Goal: Task Accomplishment & Management: Manage account settings

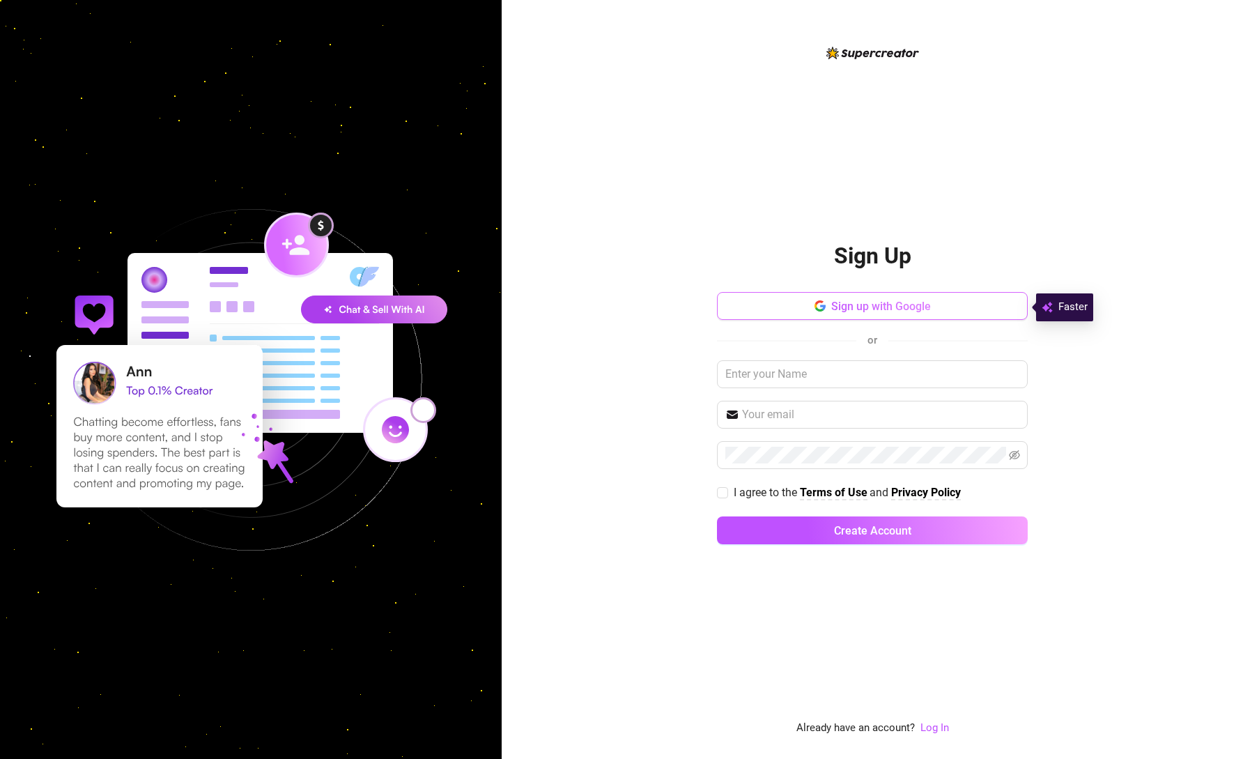
click at [876, 308] on span "Sign up with Google" at bounding box center [881, 306] width 100 height 13
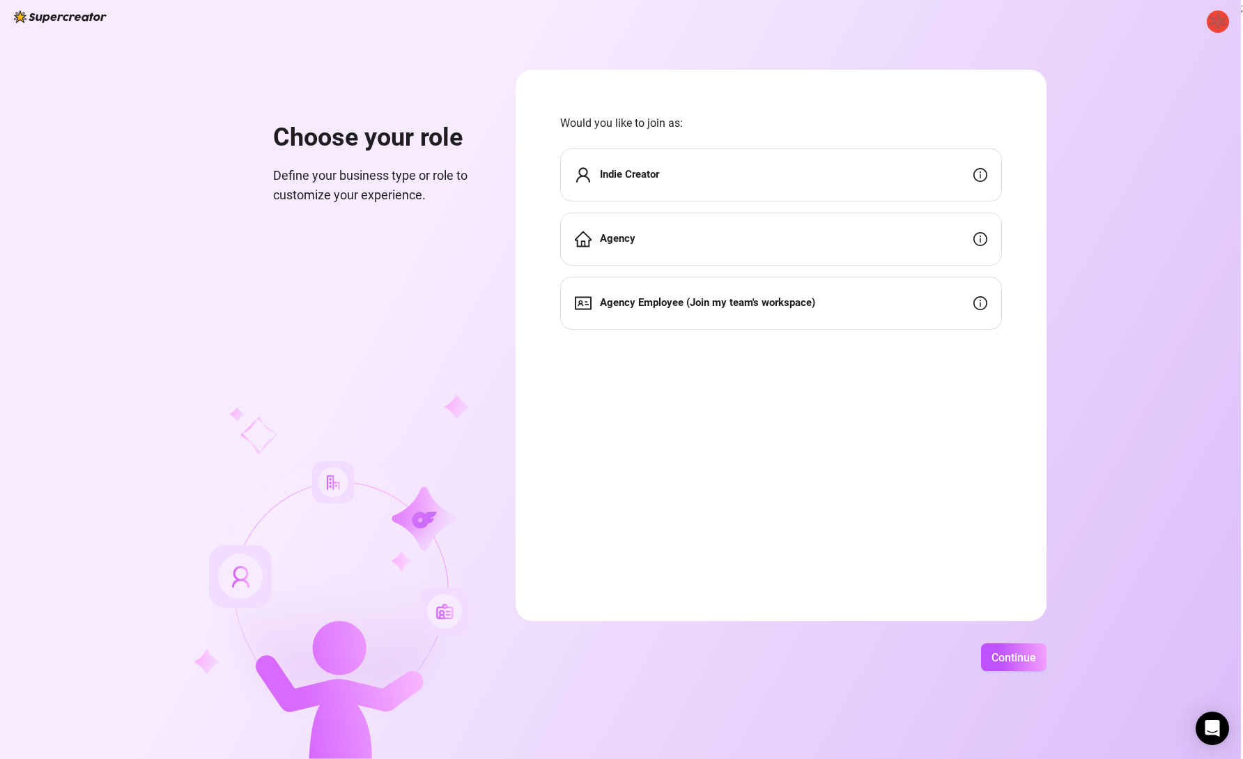
click at [747, 176] on div "Indie Creator" at bounding box center [781, 174] width 442 height 53
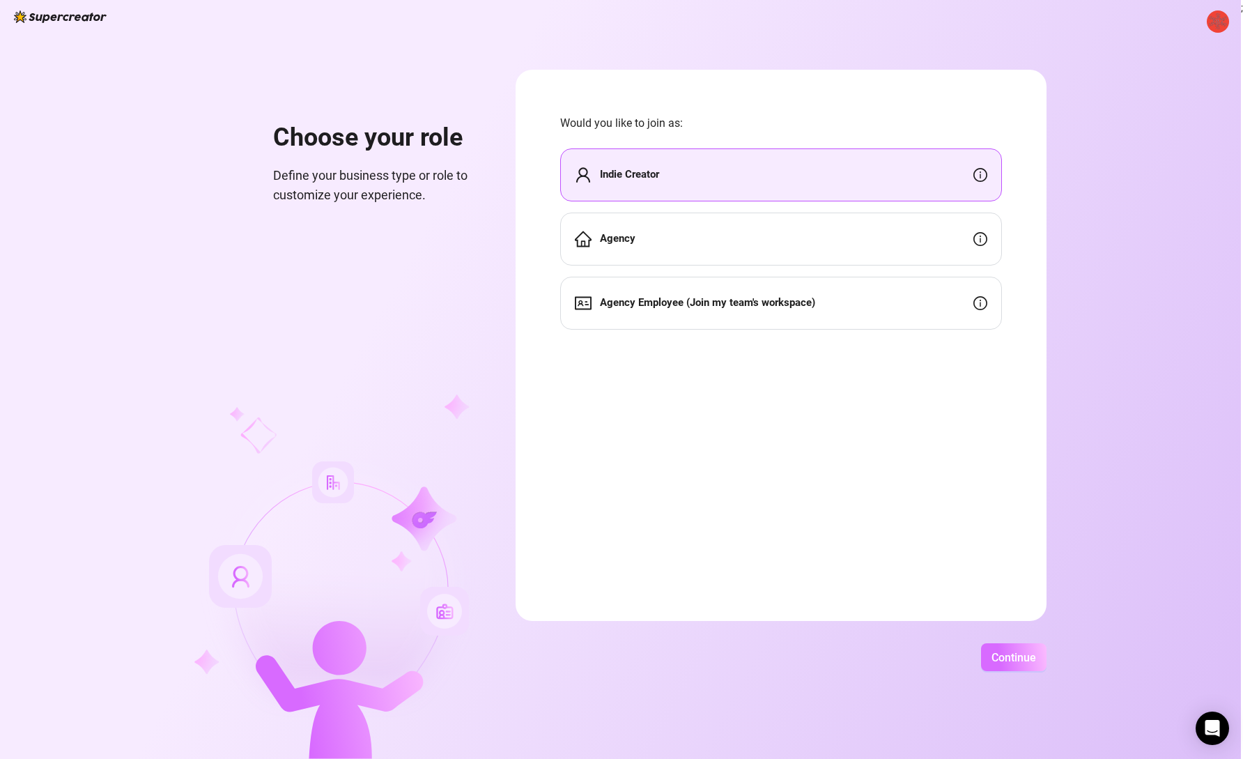
click at [1000, 645] on button "Continue" at bounding box center [1013, 657] width 65 height 28
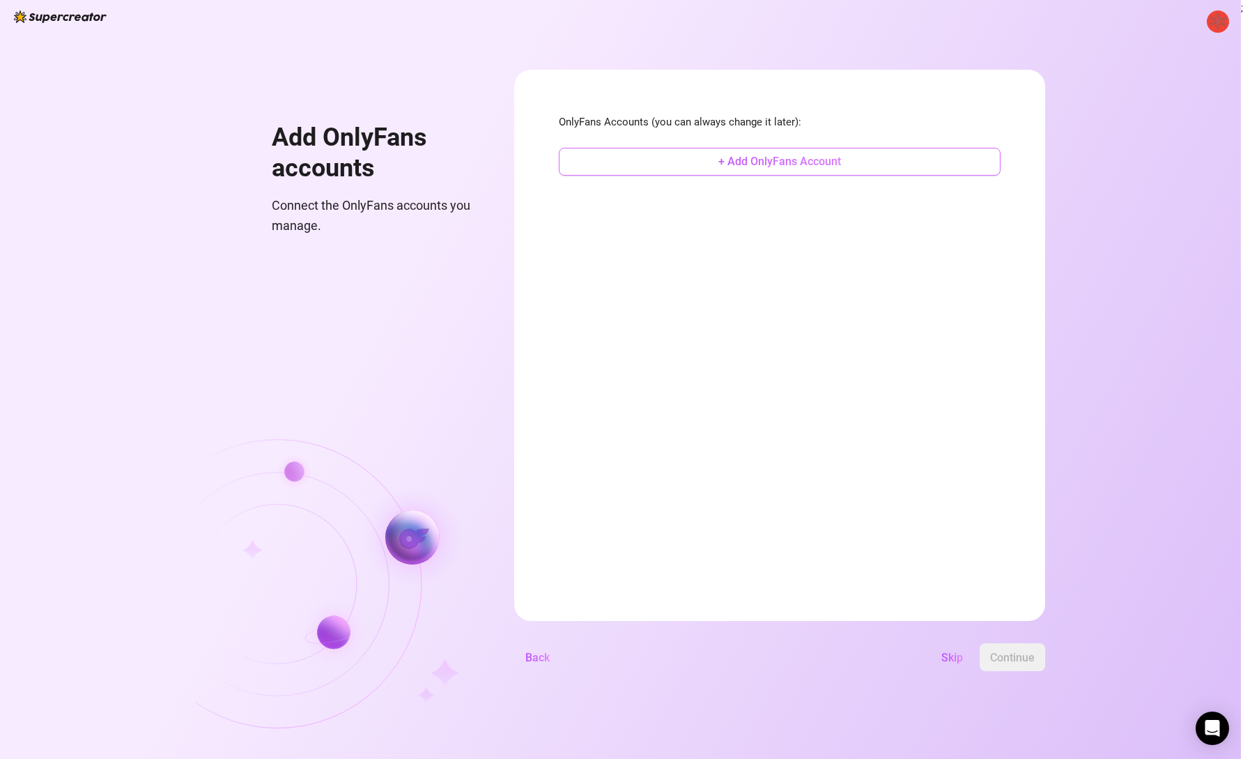
click at [704, 165] on button "+ Add OnlyFans Account" at bounding box center [780, 162] width 442 height 28
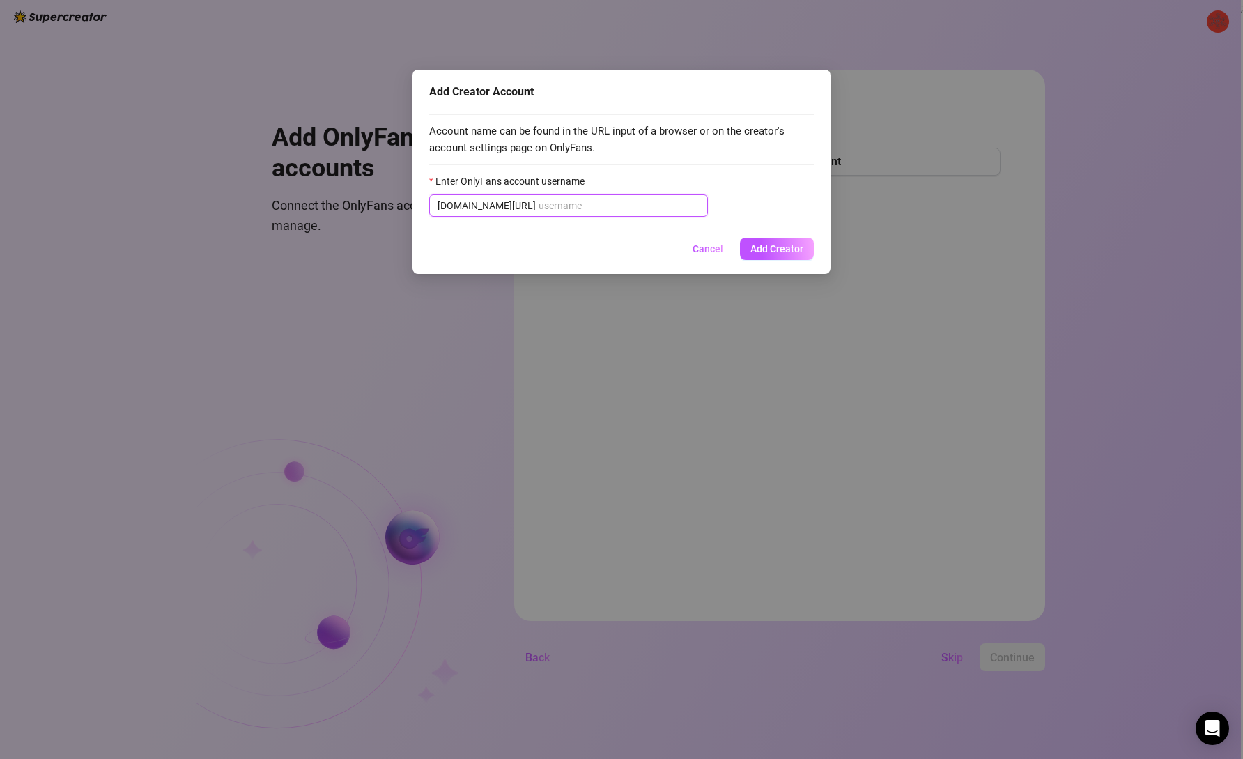
paste input "winter_nawa"
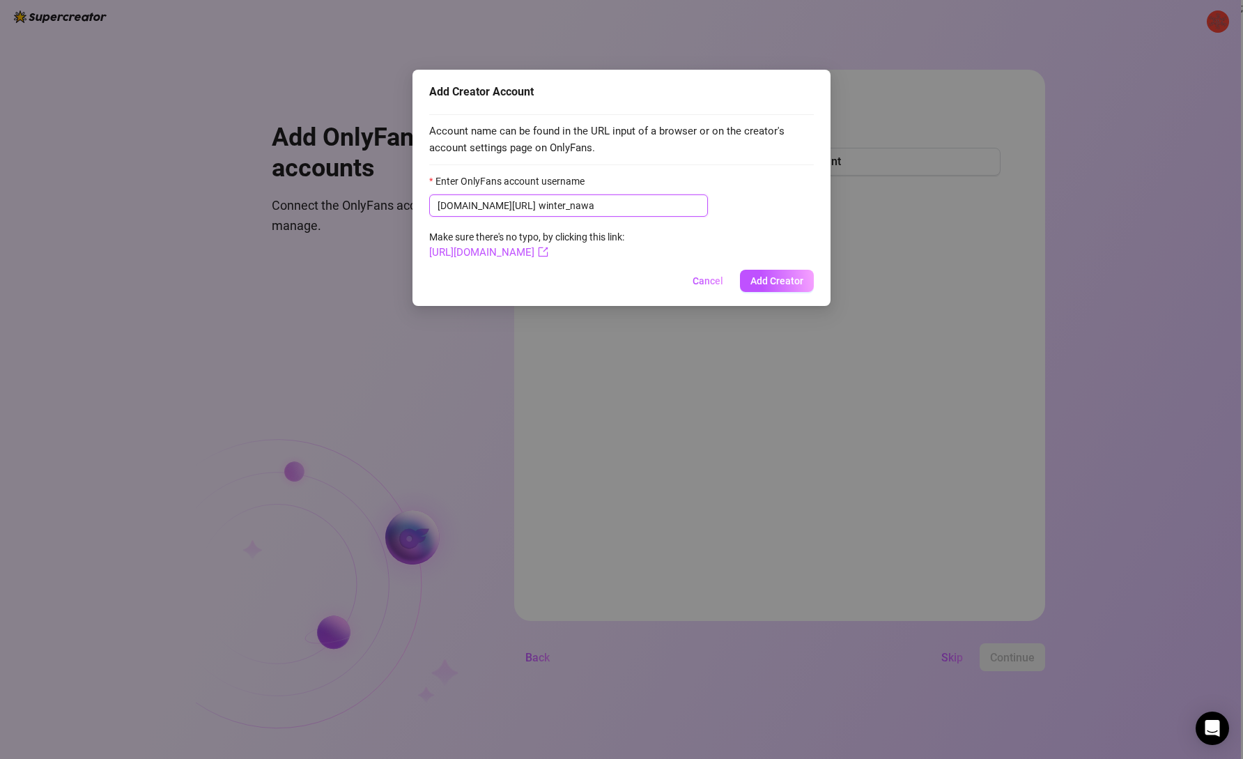
click at [538, 208] on input "winter_nawa" at bounding box center [618, 205] width 161 height 15
type input "winter_nawa"
click at [557, 258] on form "Enter OnlyFans account username onlyfans.com/ winter_nawa Make sure there's no …" at bounding box center [621, 217] width 385 height 88
click at [548, 251] on icon "export" at bounding box center [543, 252] width 10 height 10
click at [780, 286] on button "Add Creator" at bounding box center [777, 281] width 74 height 22
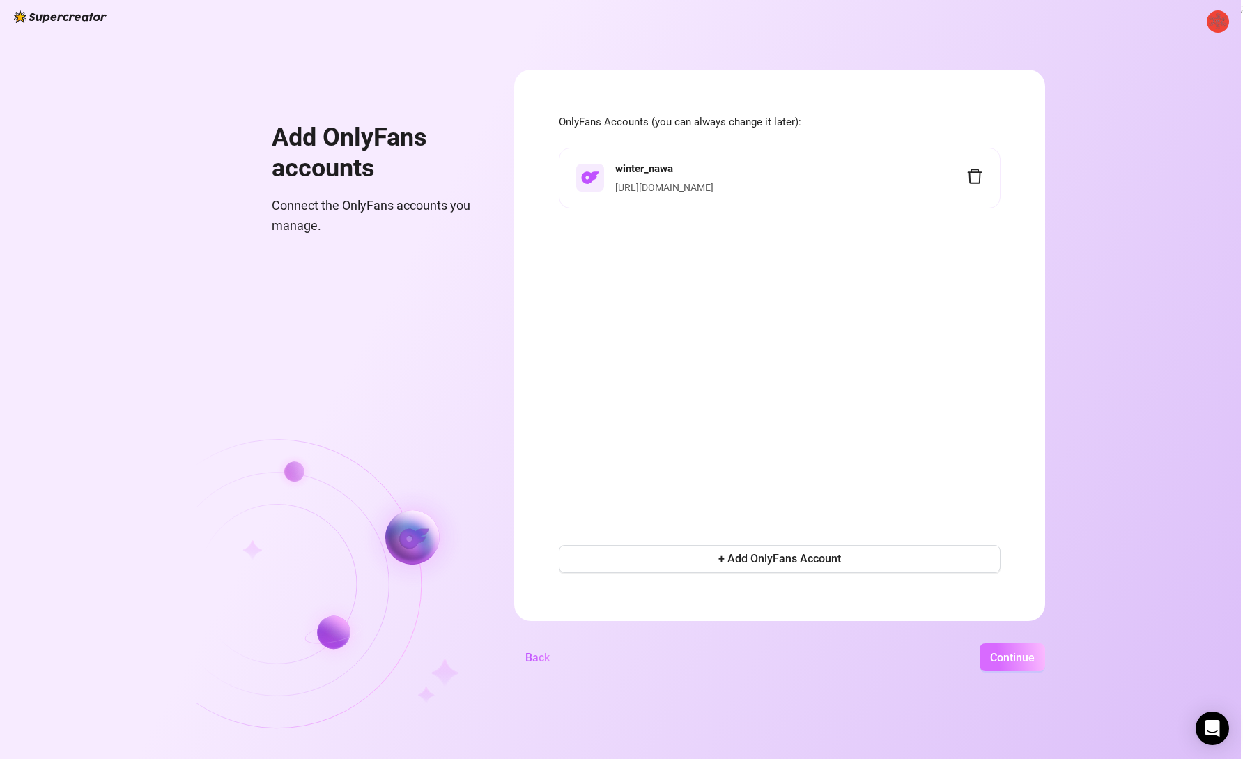
click at [991, 661] on span "Continue" at bounding box center [1012, 657] width 45 height 13
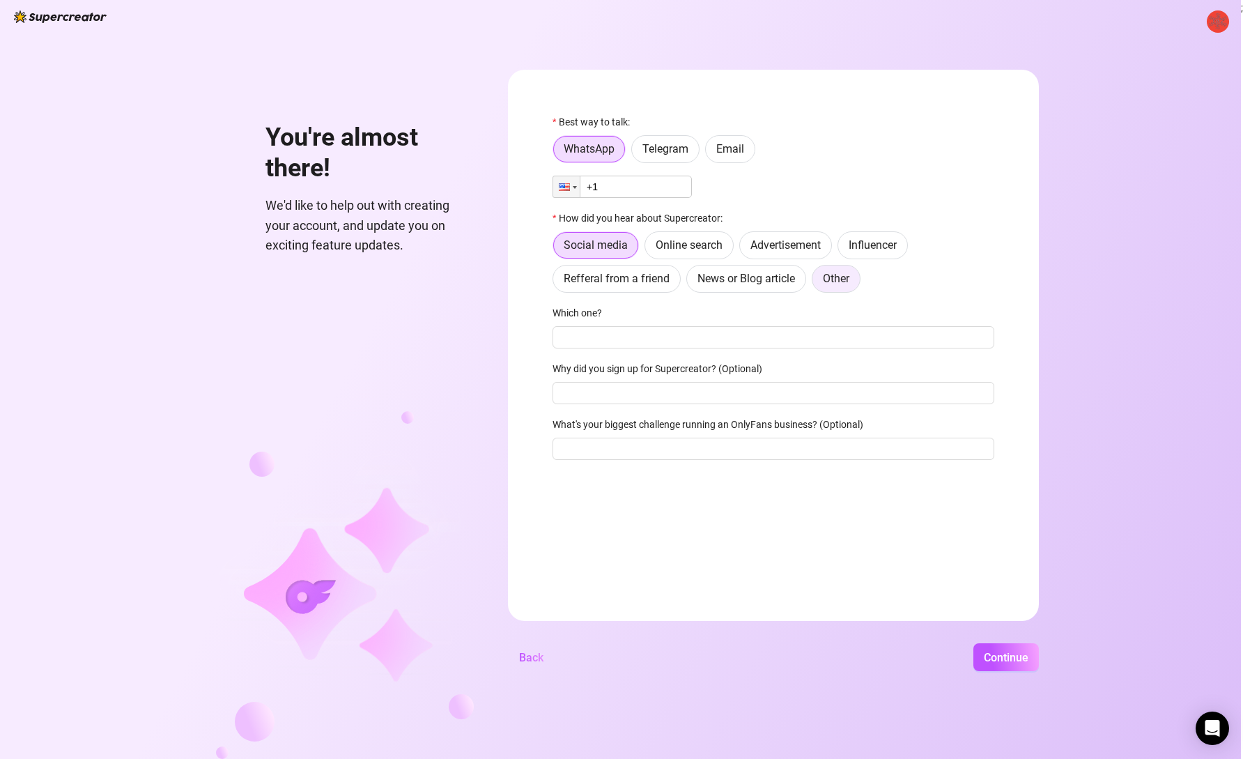
click at [835, 278] on span "Other" at bounding box center [836, 278] width 26 height 13
click at [816, 282] on input "Other" at bounding box center [816, 282] width 0 height 0
click at [734, 148] on span "Email" at bounding box center [730, 148] width 28 height 13
click at [709, 153] on input "Email" at bounding box center [709, 153] width 0 height 0
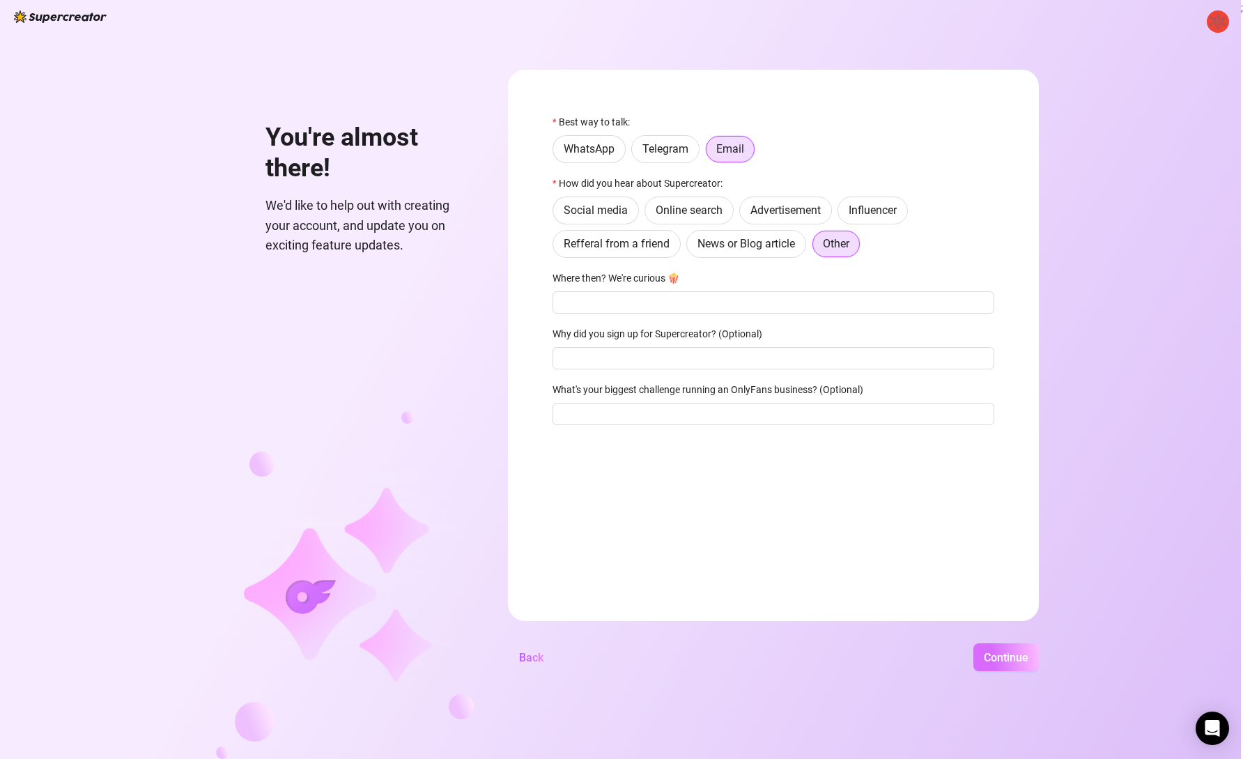
click at [996, 660] on span "Continue" at bounding box center [1006, 657] width 45 height 13
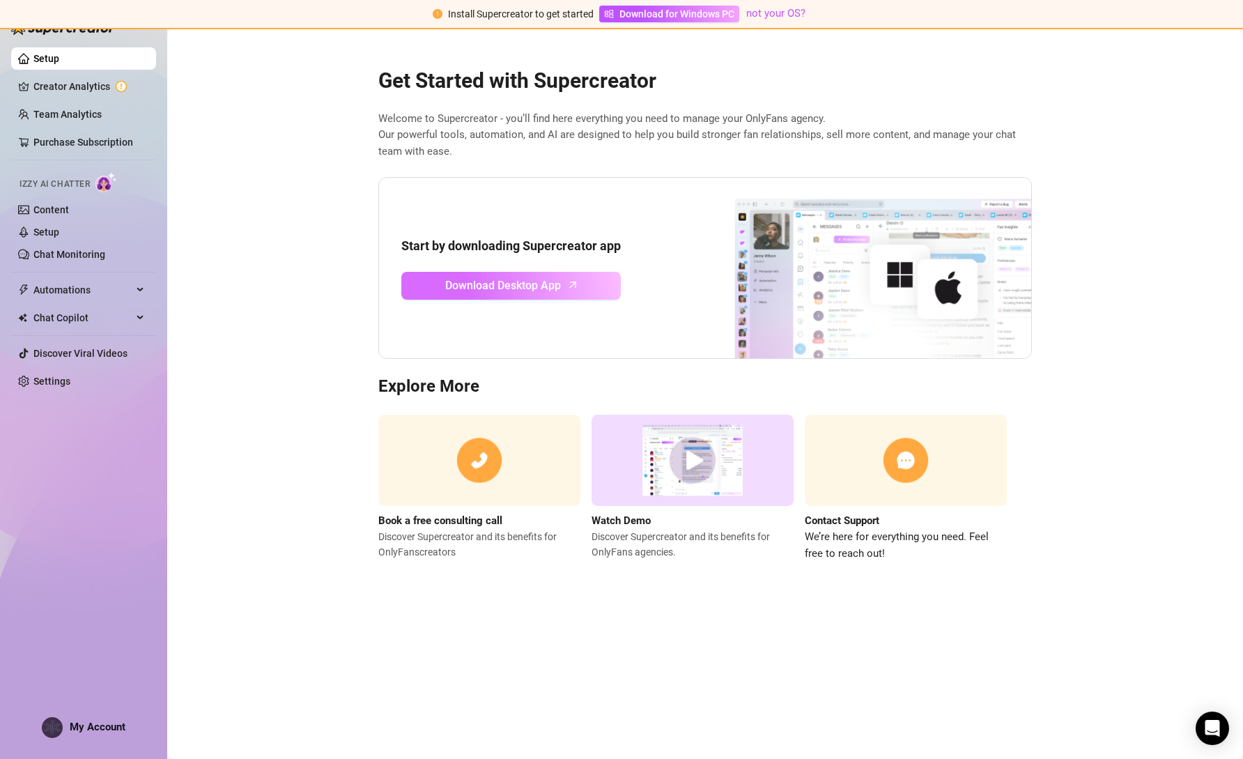
click at [536, 292] on span "Download Desktop App" at bounding box center [503, 285] width 116 height 17
click at [53, 91] on link "Creator Analytics" at bounding box center [88, 86] width 111 height 22
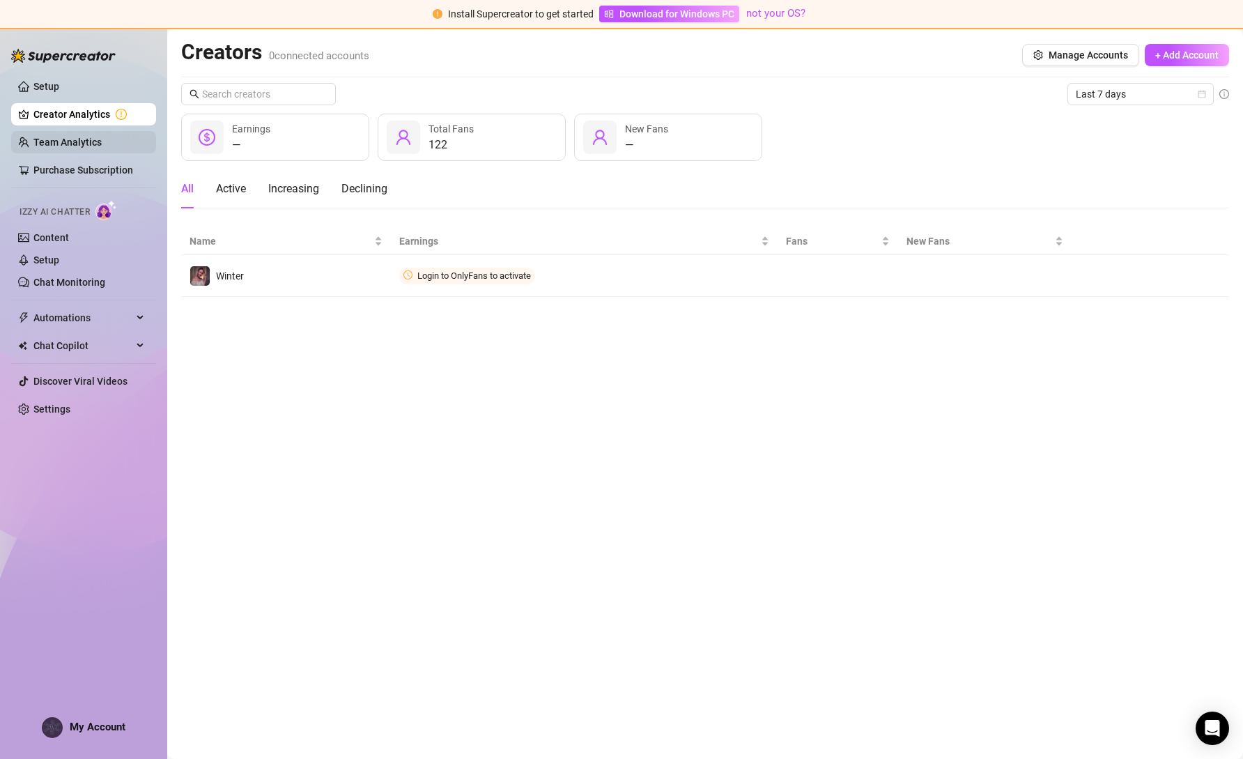
click at [88, 143] on link "Team Analytics" at bounding box center [67, 142] width 68 height 11
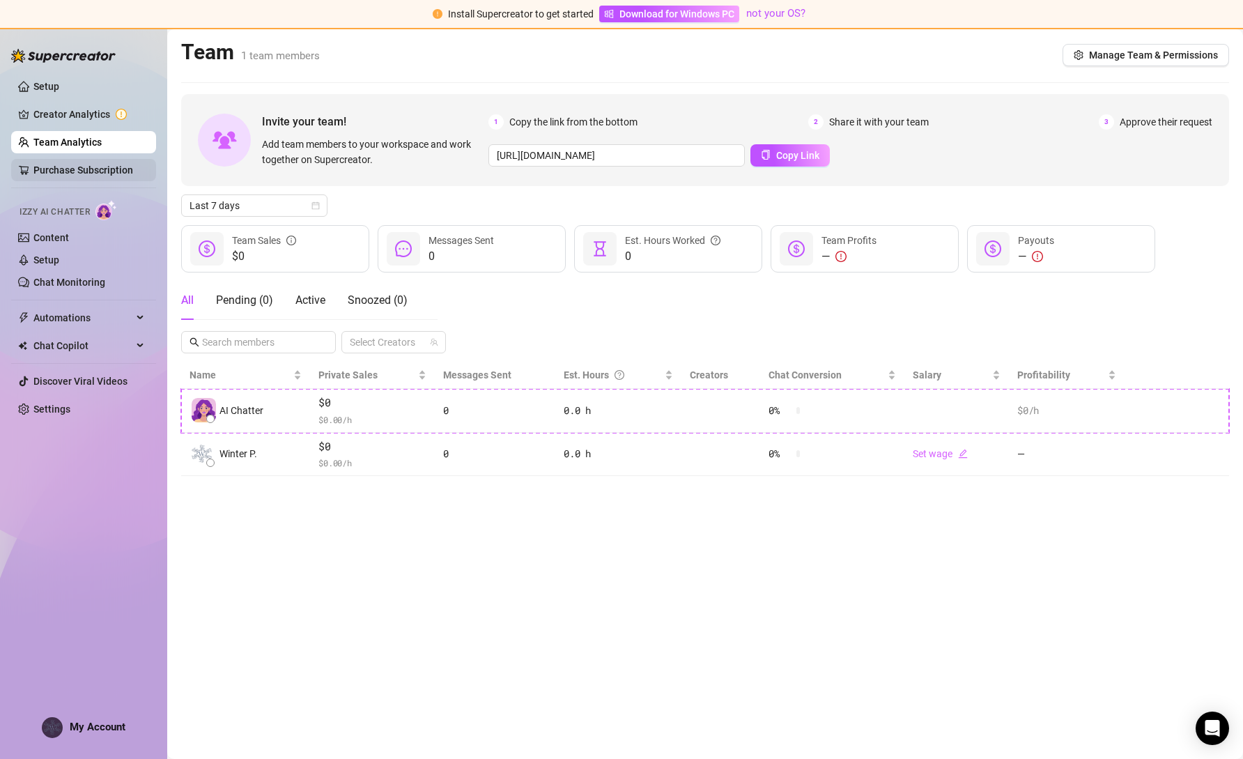
click at [60, 172] on link "Purchase Subscription" at bounding box center [83, 169] width 100 height 11
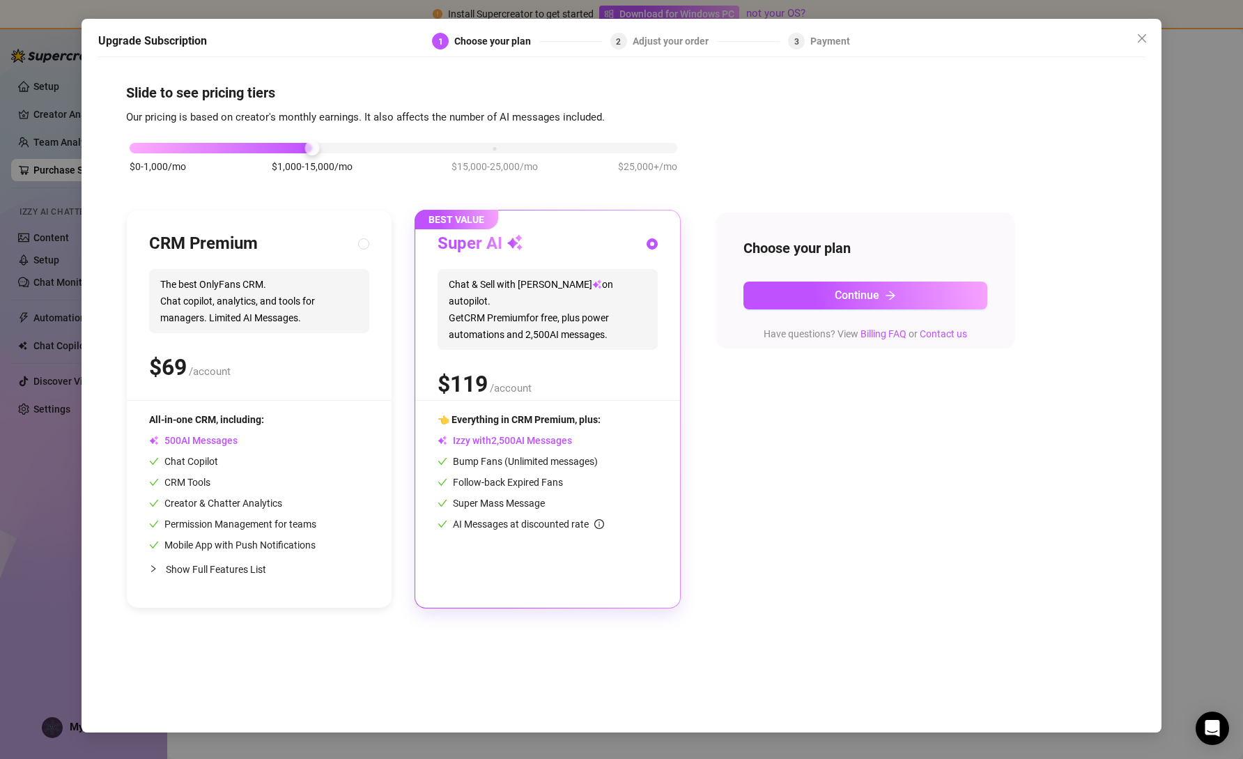
click at [137, 147] on div "$0-1,000/mo $1,000-15,000/mo $15,000-25,000/mo $25,000+/mo" at bounding box center [404, 144] width 548 height 8
click at [1142, 41] on icon "close" at bounding box center [1141, 38] width 11 height 11
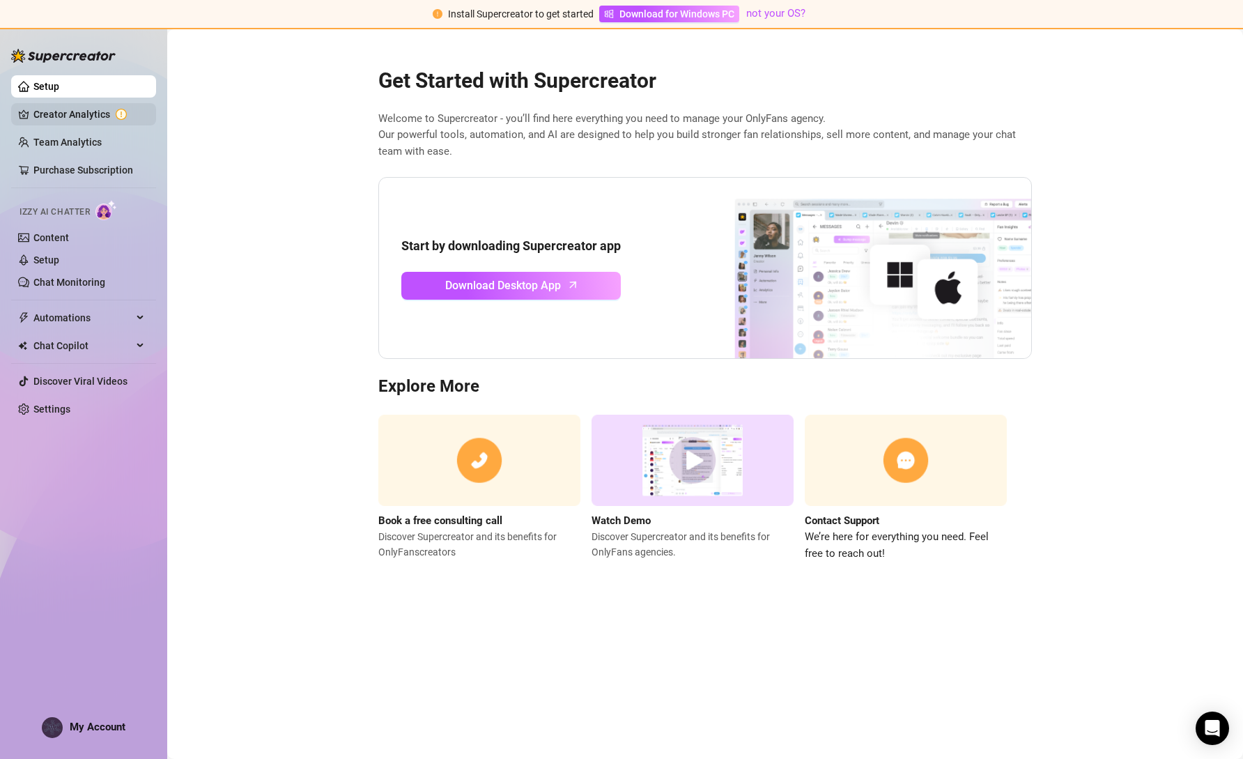
click at [56, 108] on link "Creator Analytics" at bounding box center [88, 114] width 111 height 22
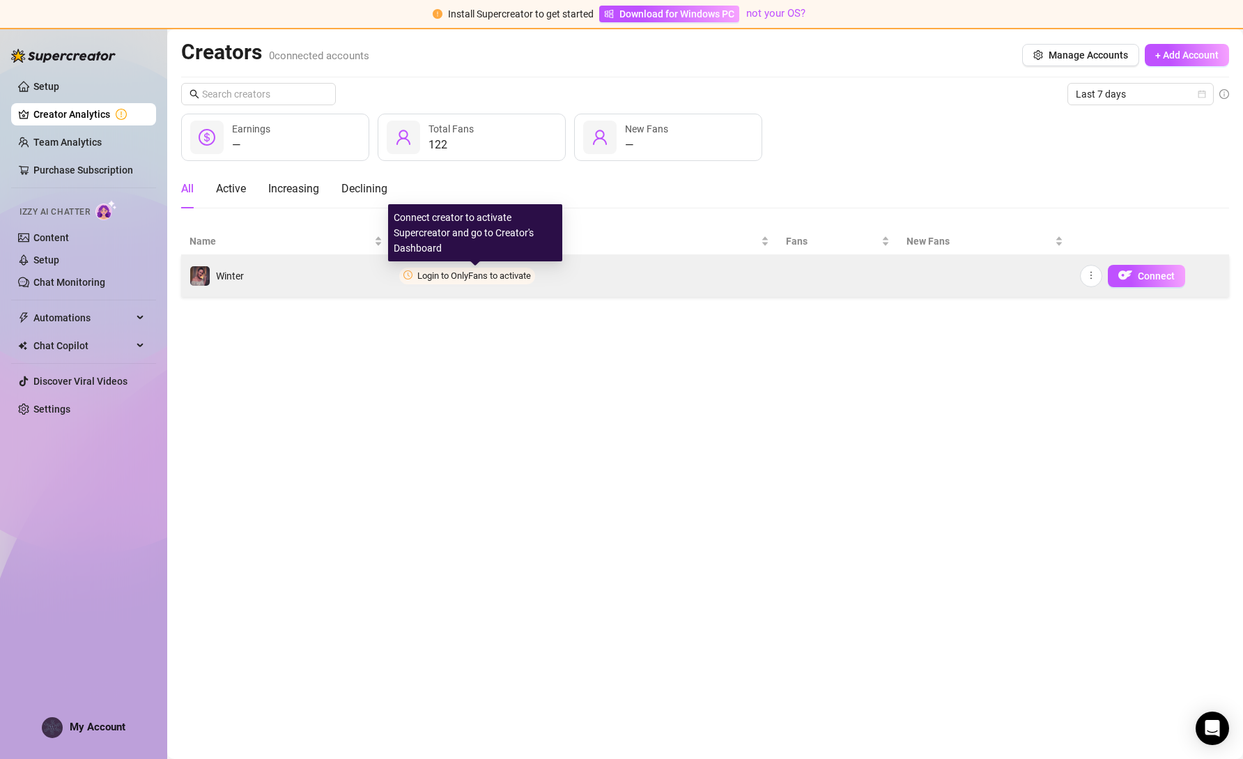
click at [490, 276] on span "Login to OnlyFans to activate" at bounding box center [474, 275] width 114 height 10
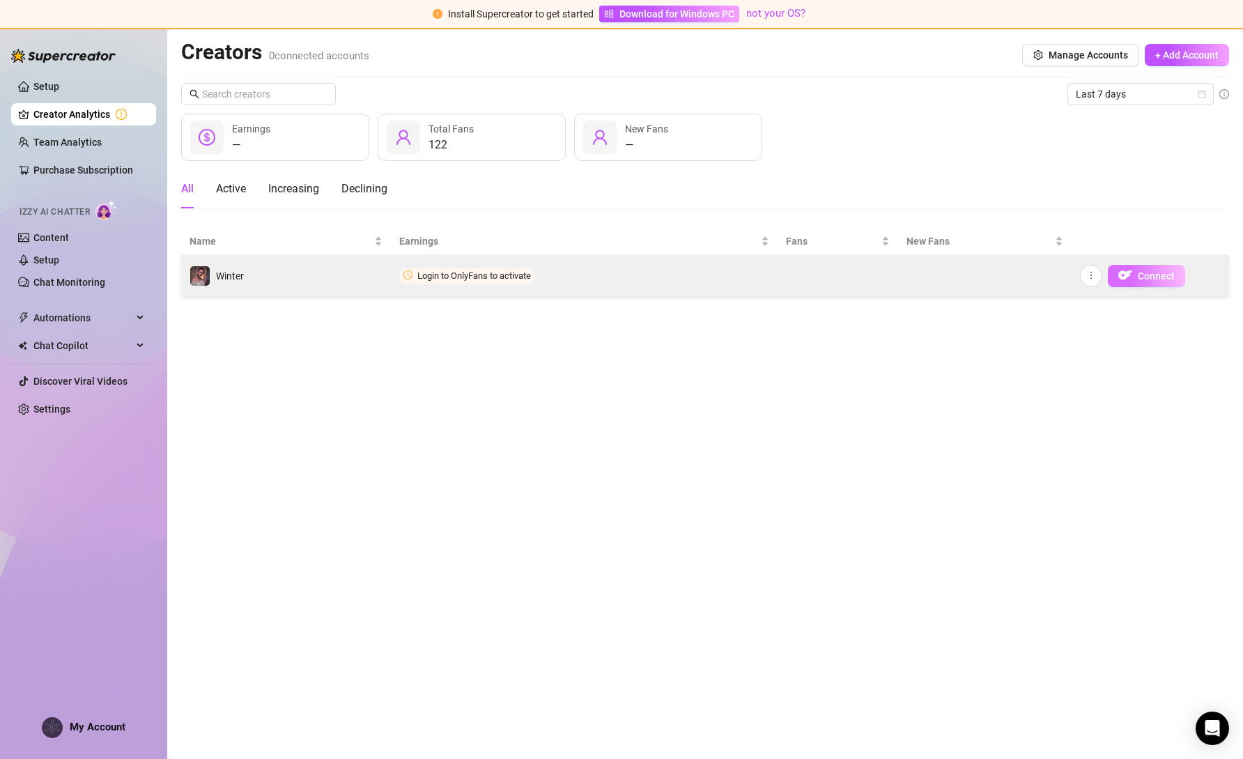
click at [1136, 281] on button "Connect" at bounding box center [1146, 276] width 77 height 22
click at [1152, 277] on span "Connect" at bounding box center [1156, 275] width 37 height 11
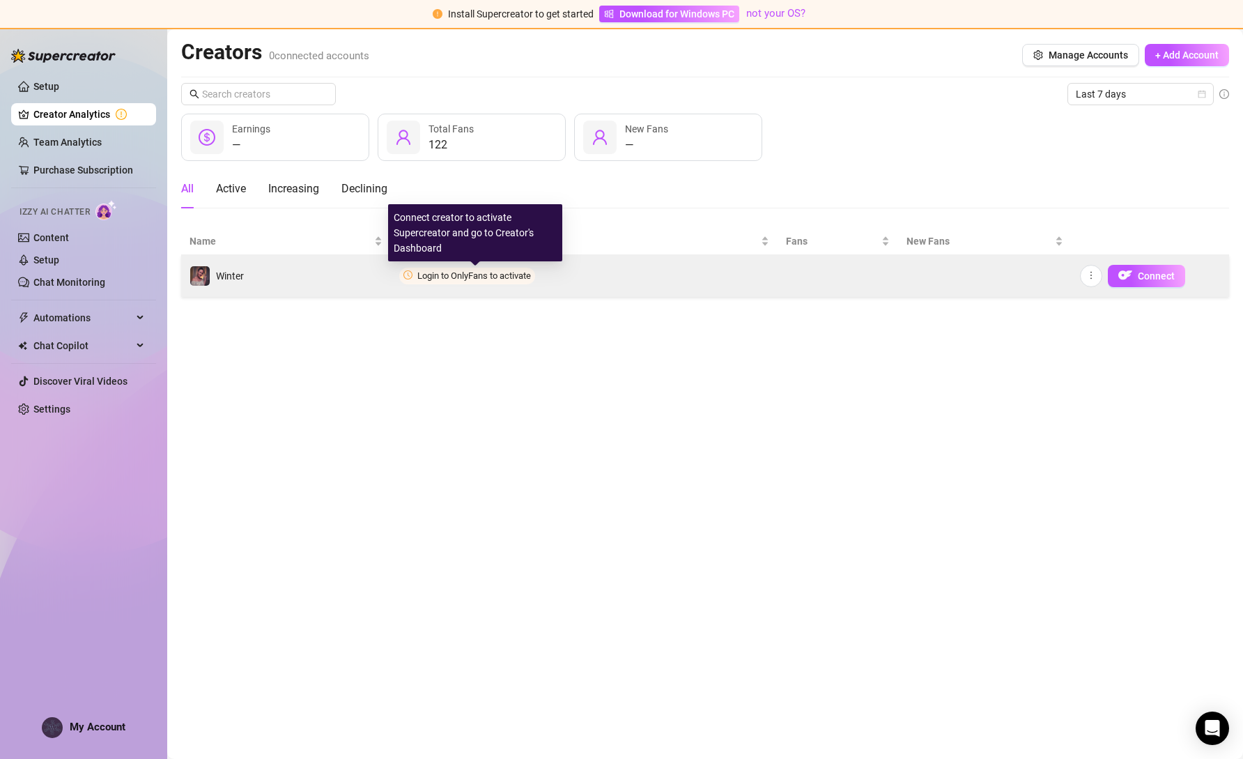
click at [453, 273] on span "Login to OnlyFans to activate" at bounding box center [474, 275] width 114 height 10
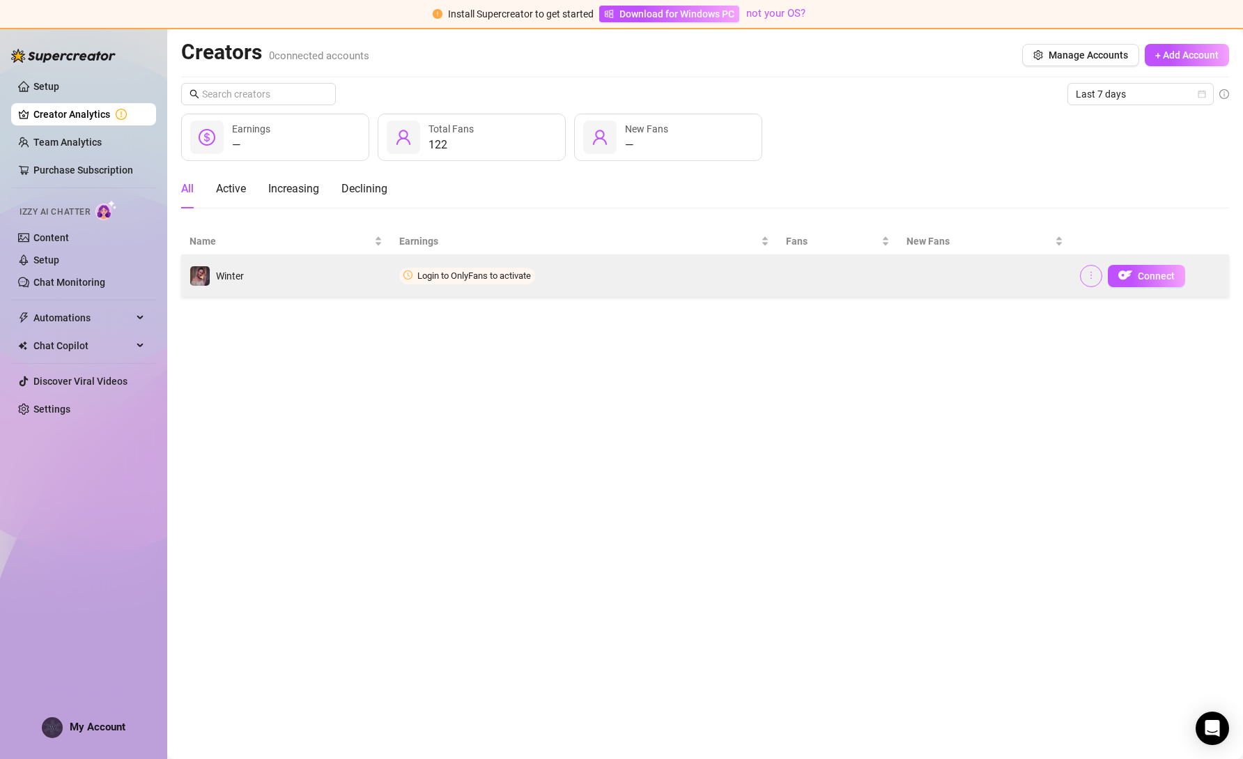
click at [1094, 280] on span "button" at bounding box center [1091, 275] width 10 height 11
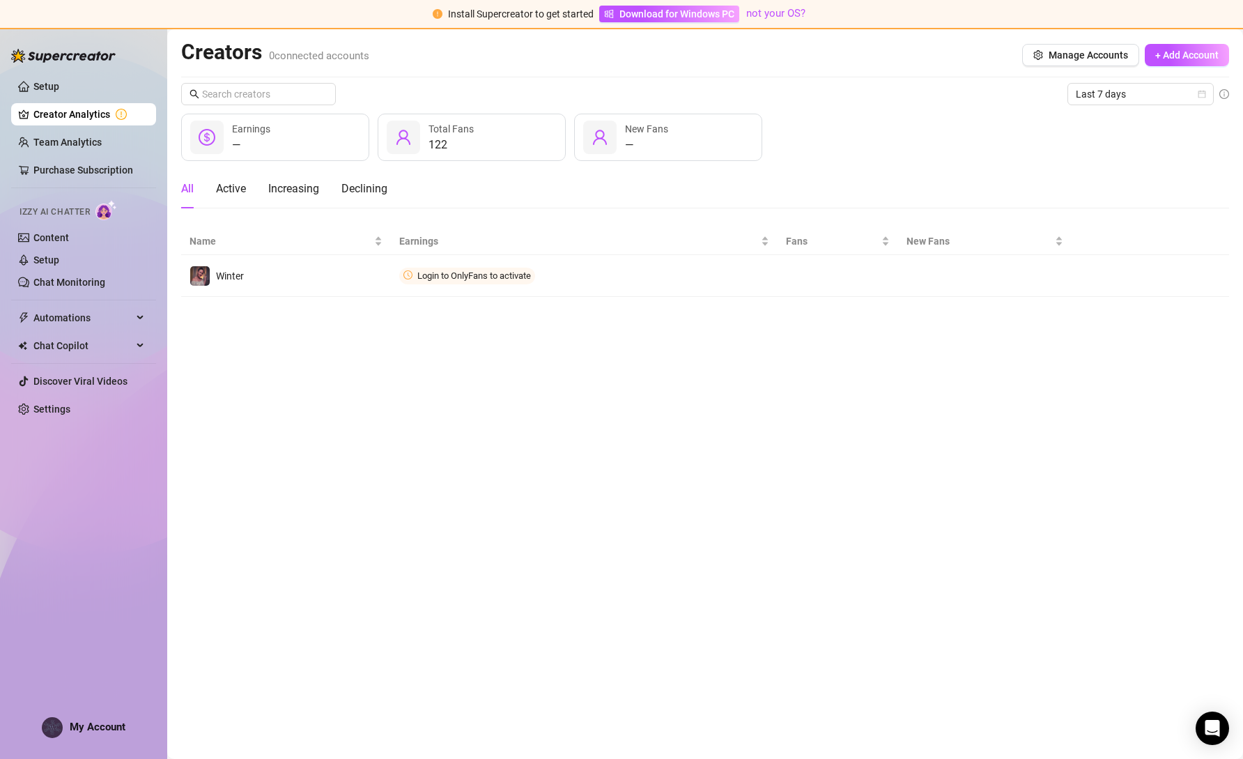
click at [913, 375] on main "Creators 0 connected accounts Manage Accounts + Add Account Last 7 days — Earni…" at bounding box center [705, 393] width 1076 height 729
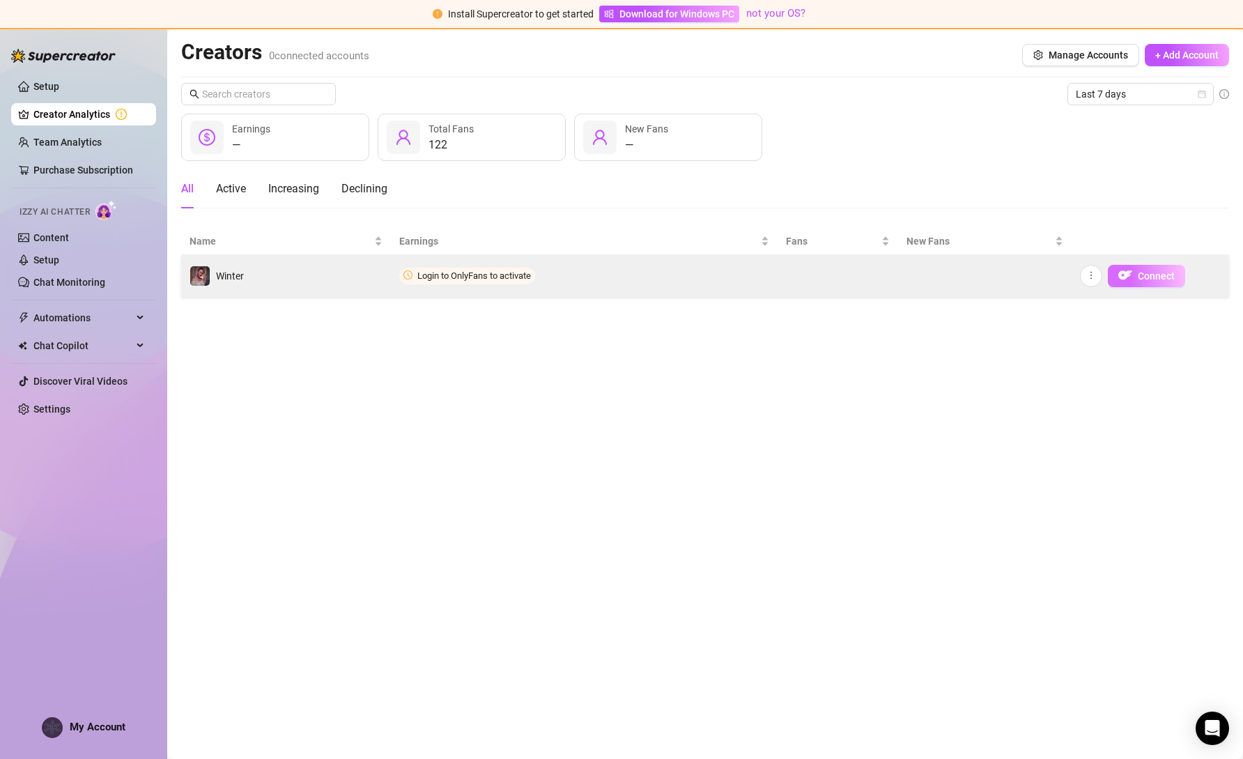
click at [1154, 279] on span "Connect" at bounding box center [1156, 275] width 37 height 11
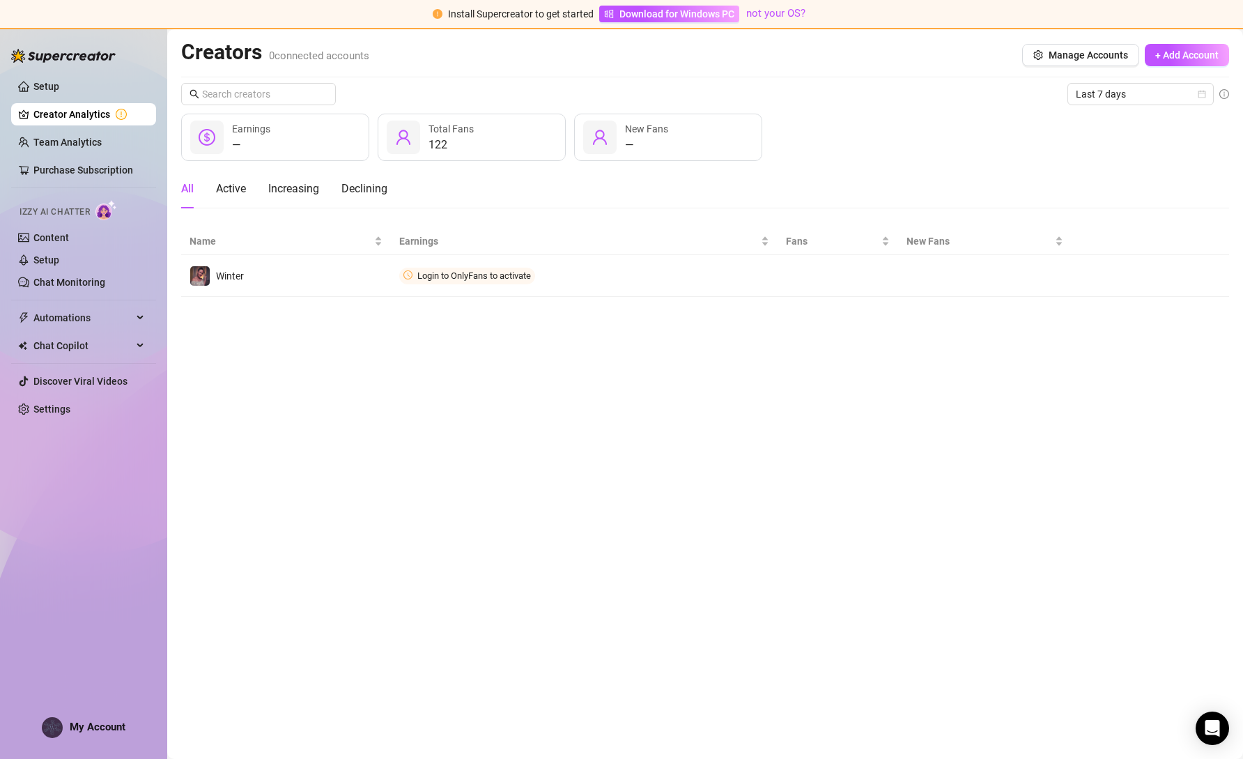
click at [551, 529] on main "Creators 0 connected accounts Manage Accounts + Add Account Last 7 days — Earni…" at bounding box center [705, 393] width 1076 height 729
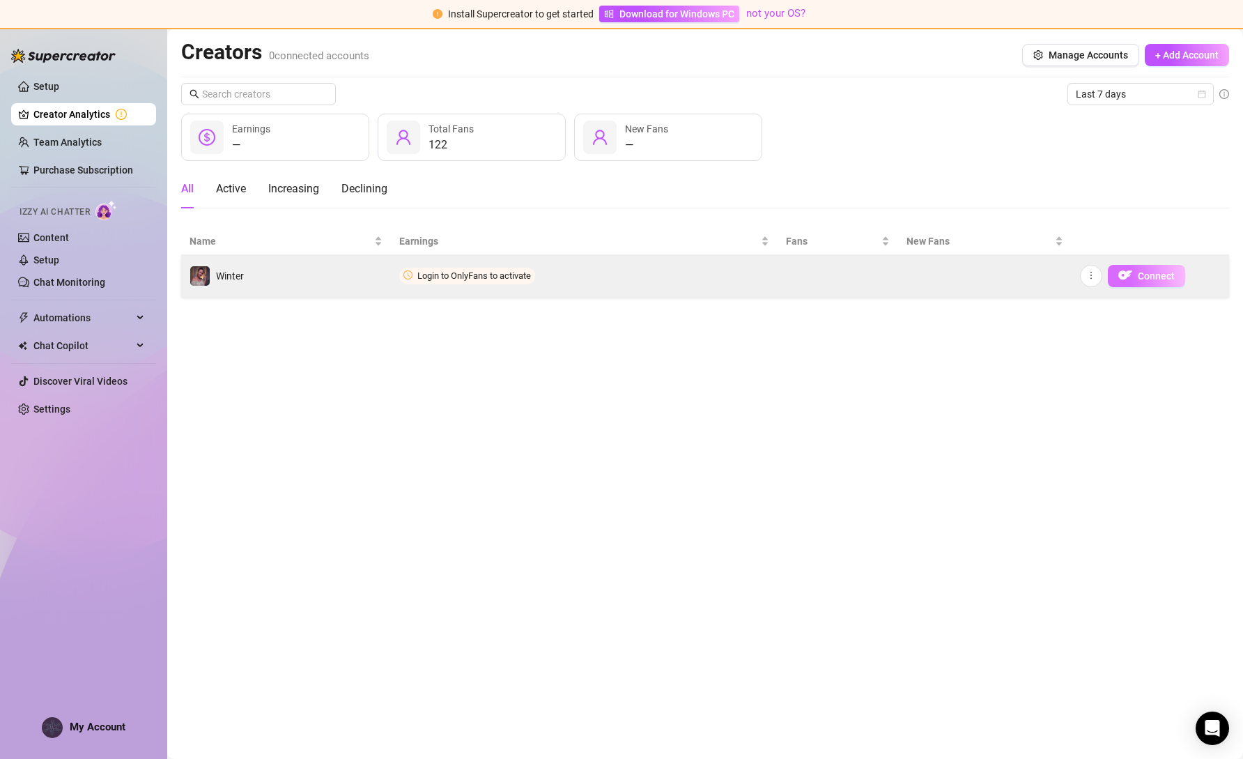
click at [1124, 277] on img "button" at bounding box center [1125, 275] width 14 height 14
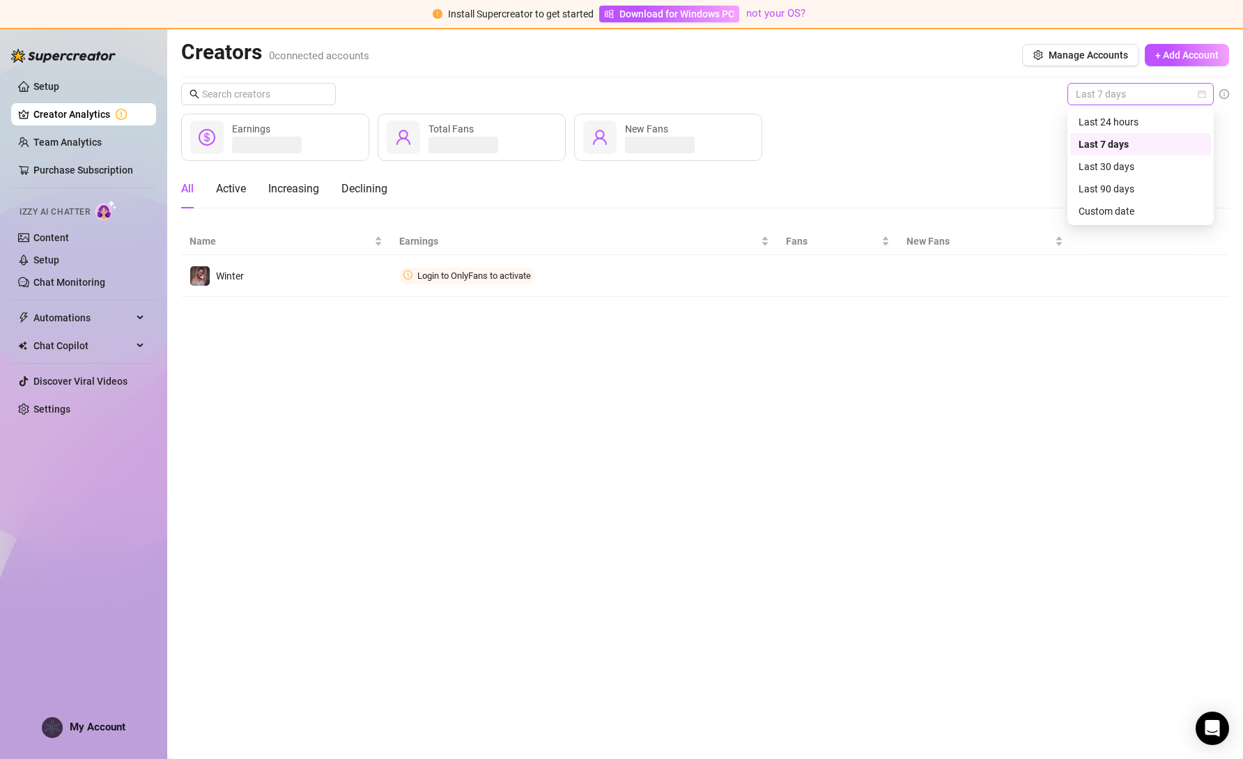
click at [1206, 98] on div "Last 7 days" at bounding box center [1140, 94] width 146 height 22
click at [1116, 171] on div "Last 30 days" at bounding box center [1140, 166] width 124 height 15
click at [228, 189] on div "Active" at bounding box center [231, 188] width 30 height 17
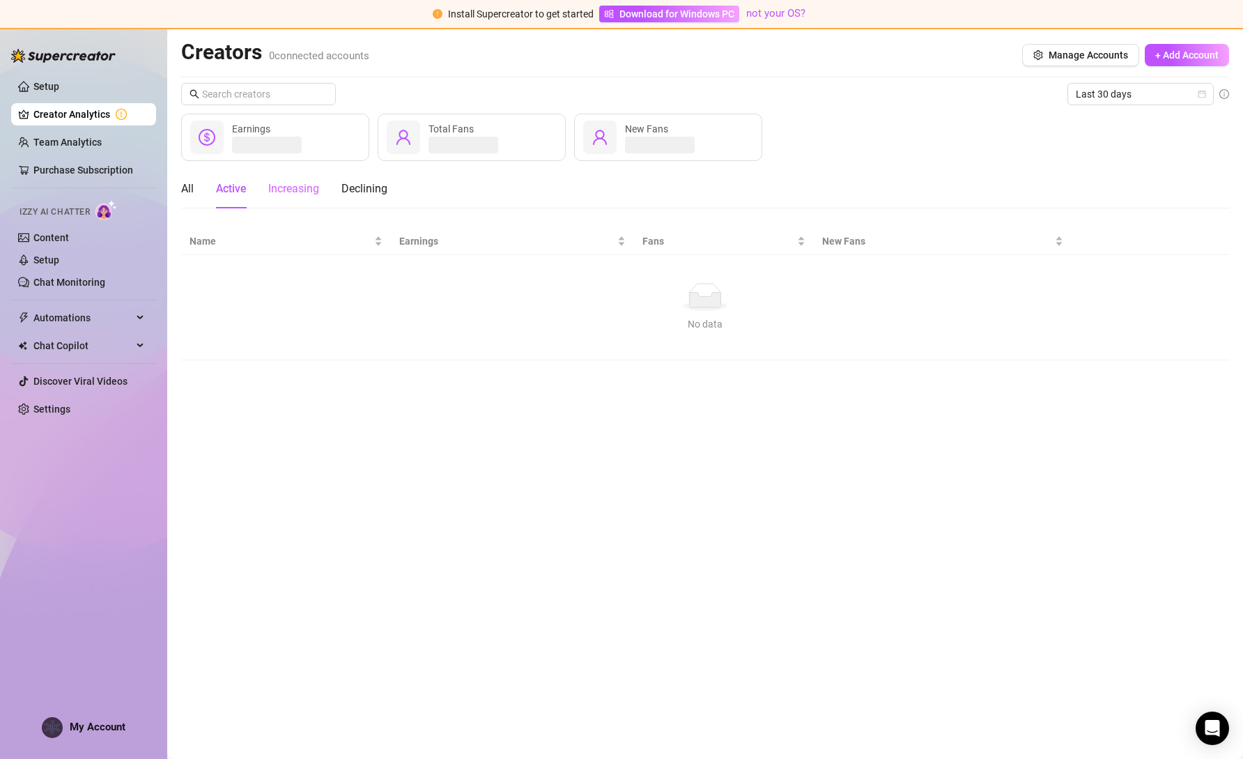
click at [293, 197] on div "Increasing" at bounding box center [293, 188] width 51 height 39
click at [385, 189] on div "Declining" at bounding box center [364, 188] width 46 height 17
click at [191, 196] on div "All" at bounding box center [187, 188] width 13 height 17
click at [1190, 93] on span "Last 30 days" at bounding box center [1141, 94] width 130 height 21
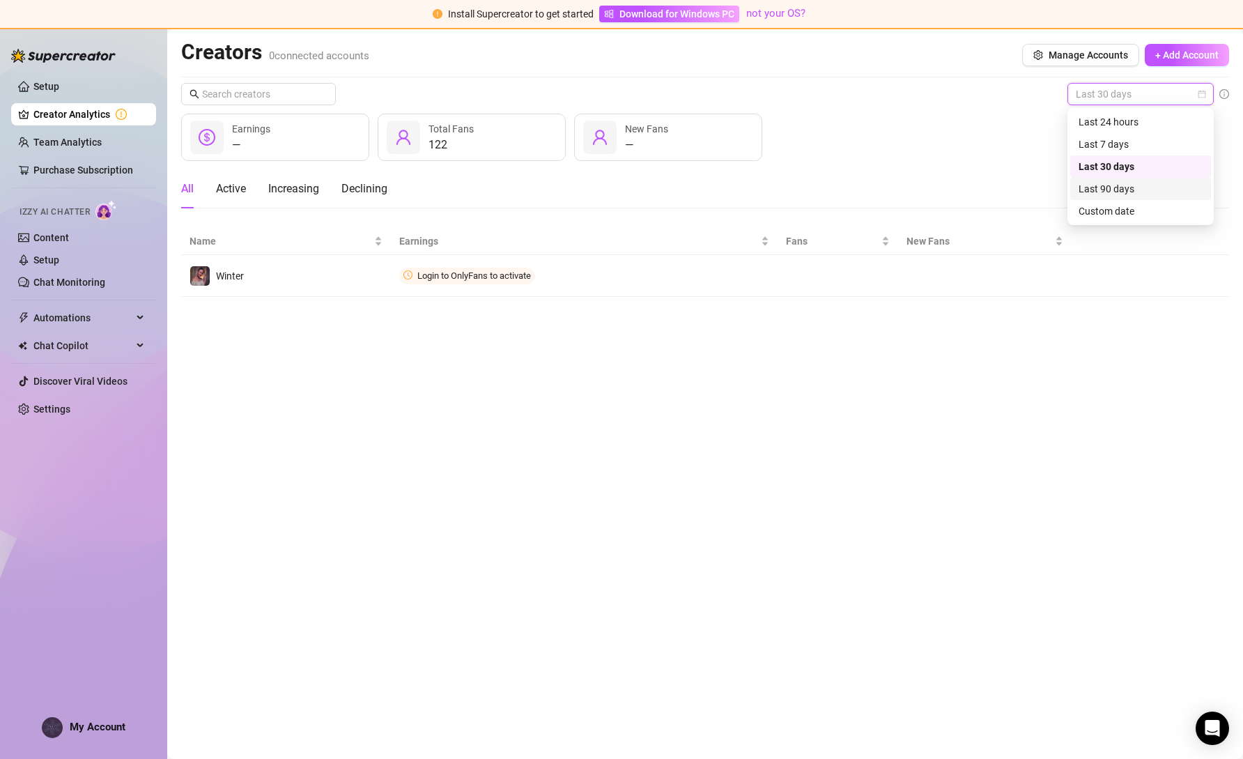
click at [1113, 187] on div "Last 90 days" at bounding box center [1140, 188] width 124 height 15
click at [1017, 523] on main "Creators 0 connected accounts Manage Accounts + Add Account Last 90 days Last 9…" at bounding box center [705, 393] width 1076 height 729
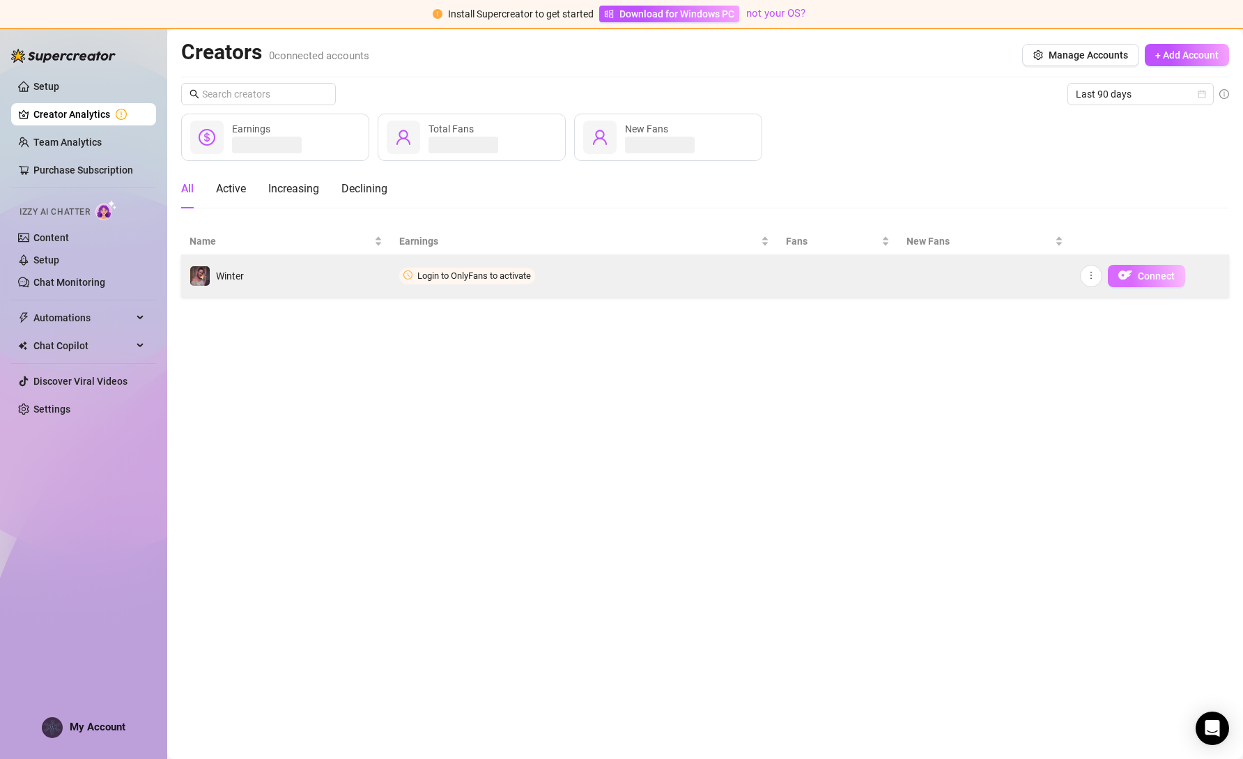
click at [1166, 279] on span "Connect" at bounding box center [1156, 275] width 37 height 11
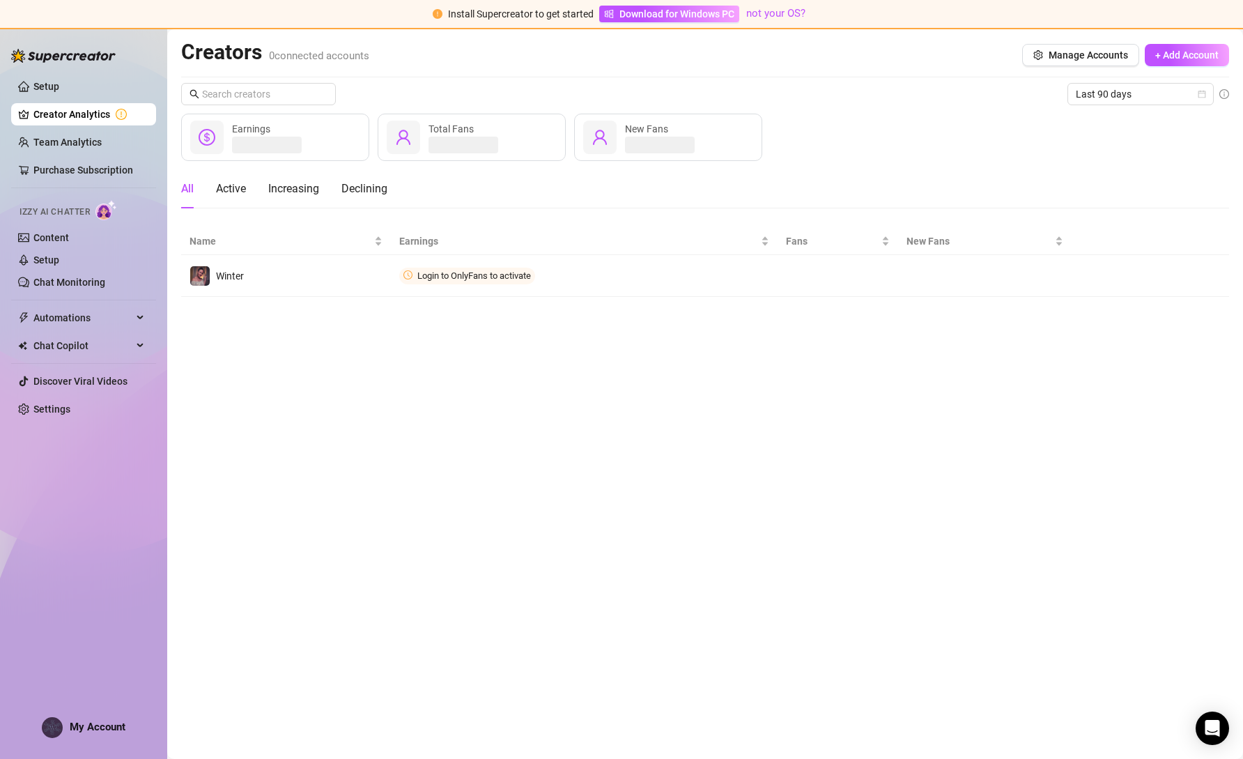
click at [437, 15] on icon "exclamation-circle" at bounding box center [438, 14] width 10 height 10
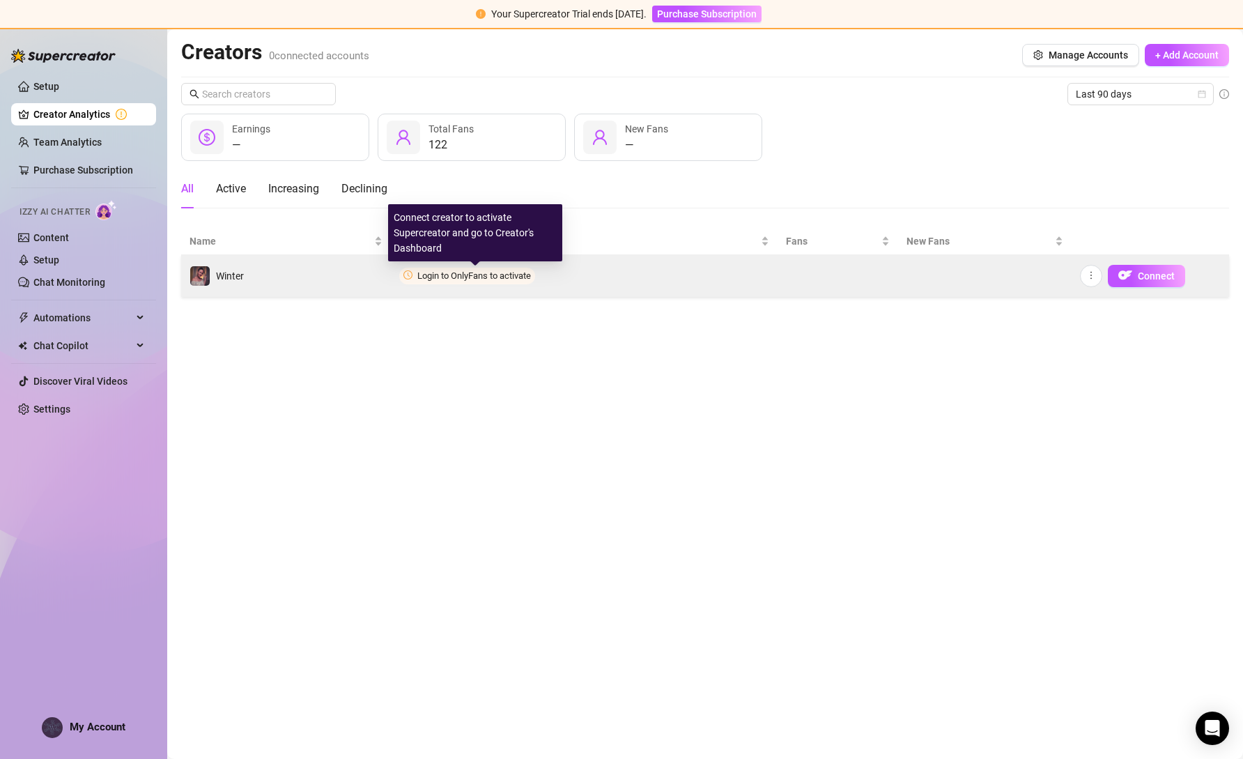
click at [461, 279] on span "Login to OnlyFans to activate" at bounding box center [474, 275] width 114 height 10
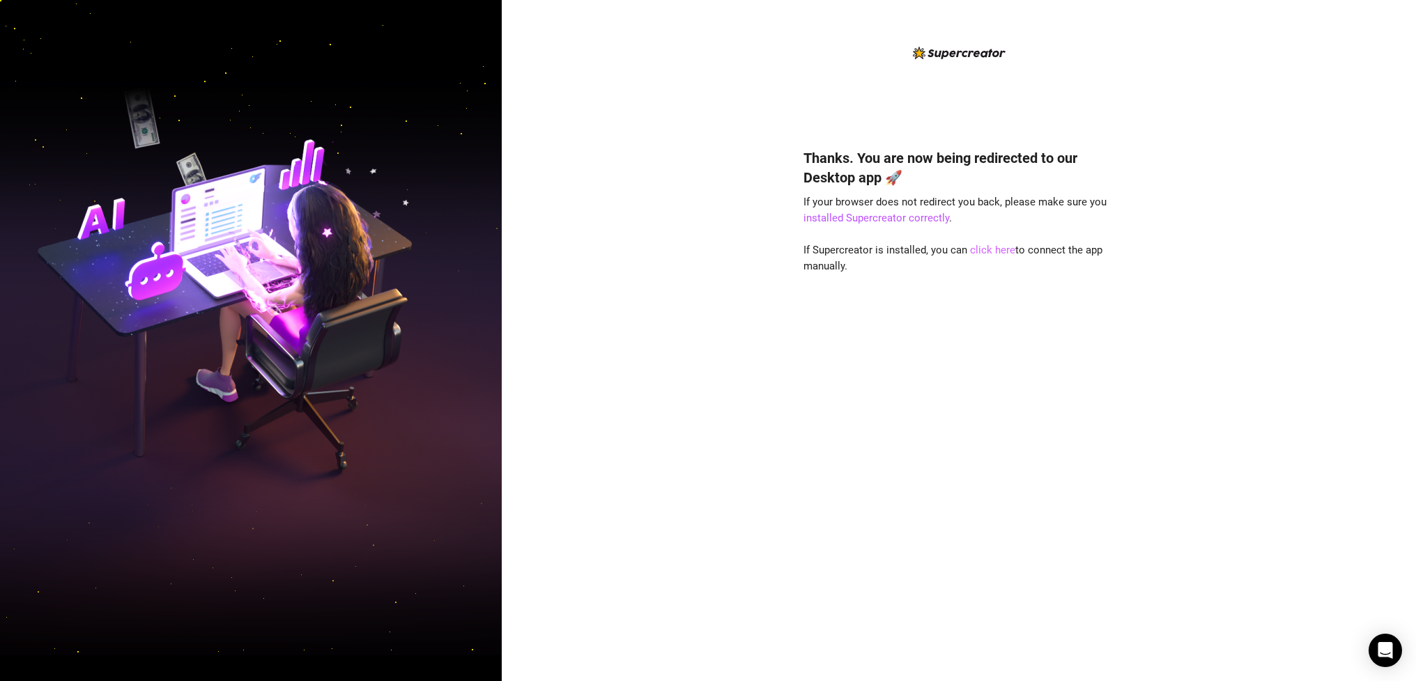
click at [983, 251] on link "click here" at bounding box center [992, 250] width 45 height 13
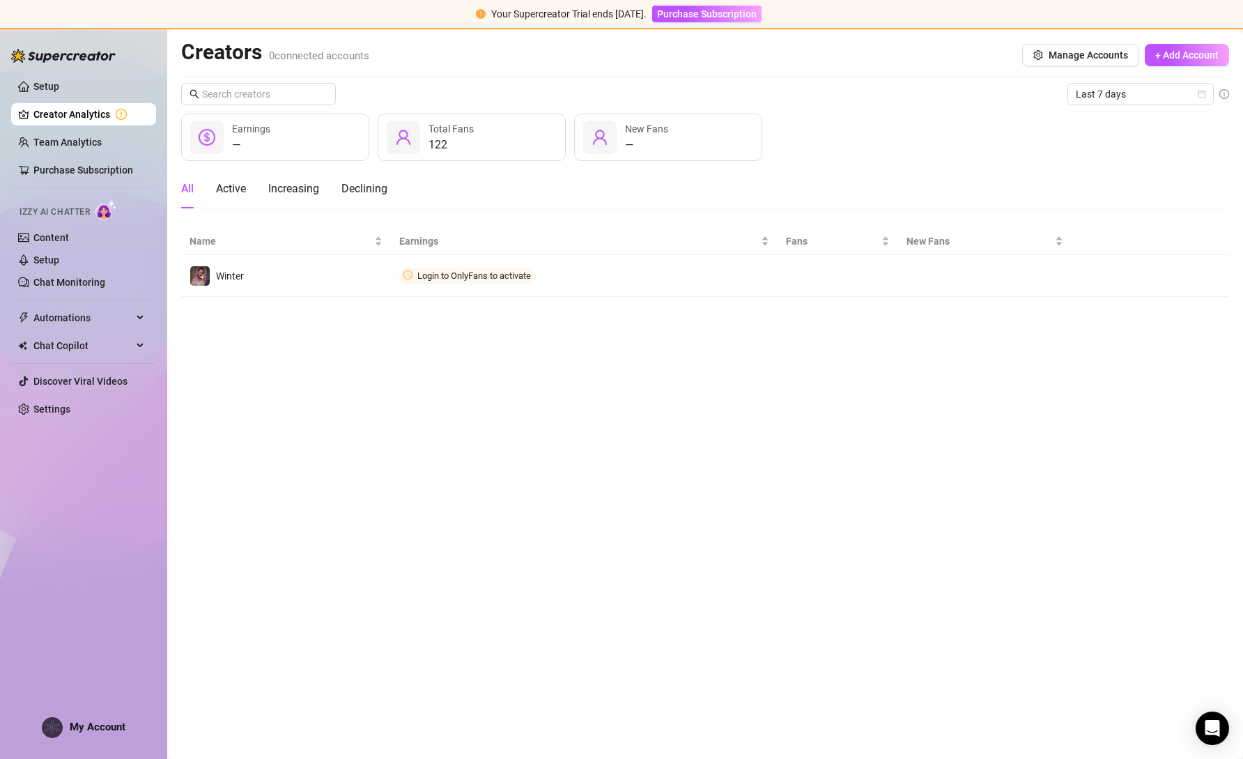
click at [205, 558] on main "Creators 0 connected accounts Manage Accounts + Add Account Last 7 days — Earni…" at bounding box center [705, 393] width 1076 height 729
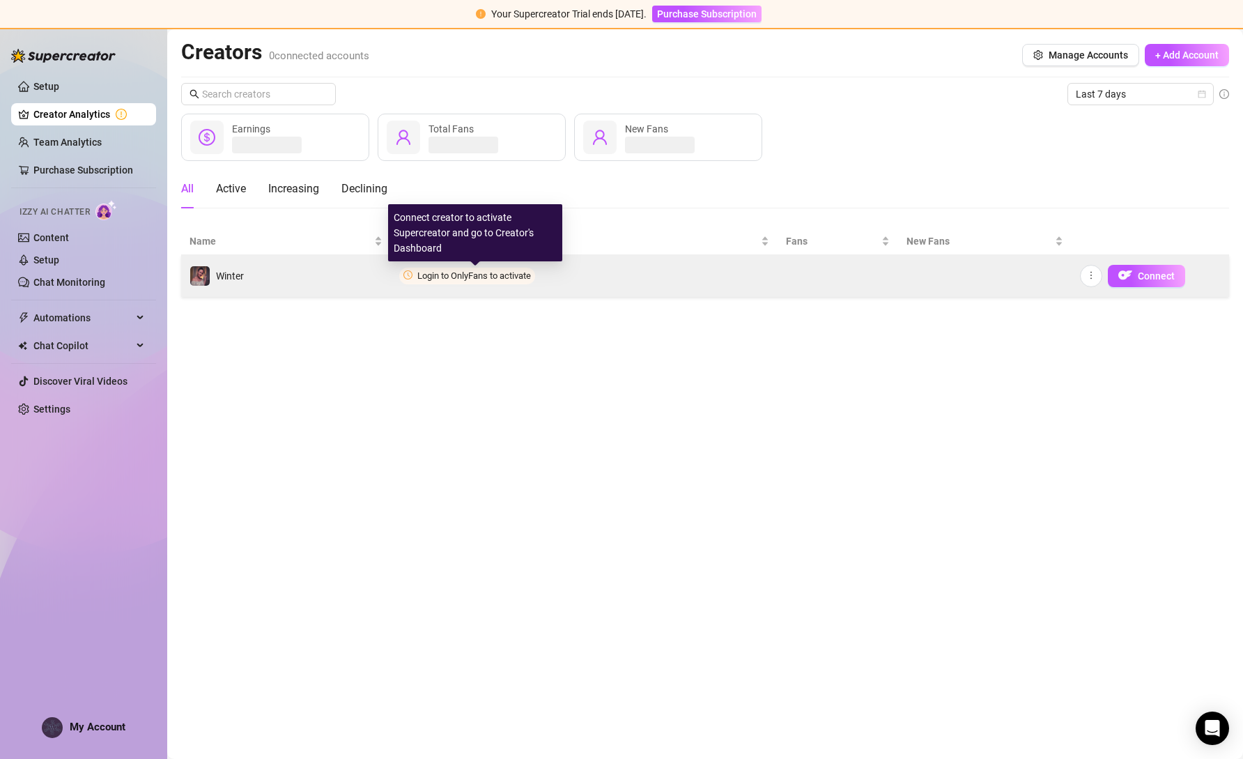
click at [457, 277] on span "Login to OnlyFans to activate" at bounding box center [474, 275] width 114 height 10
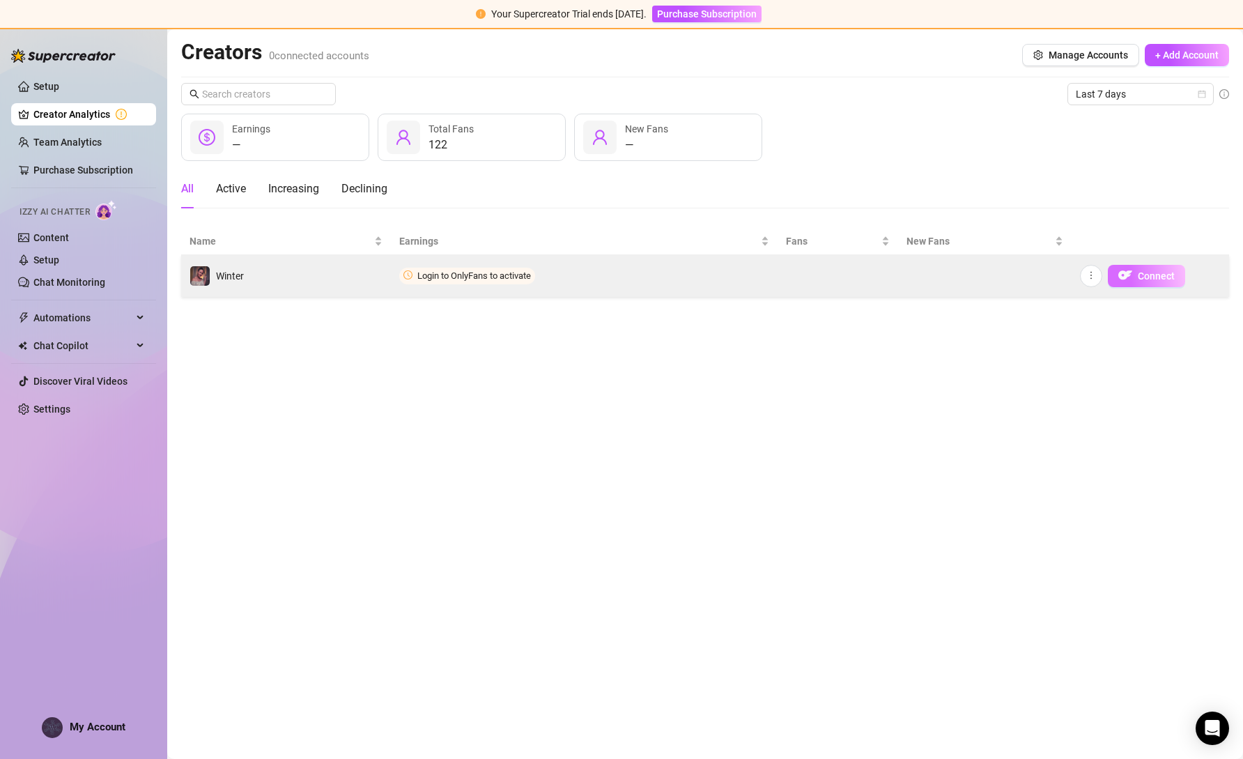
click at [1147, 279] on span "Connect" at bounding box center [1156, 275] width 37 height 11
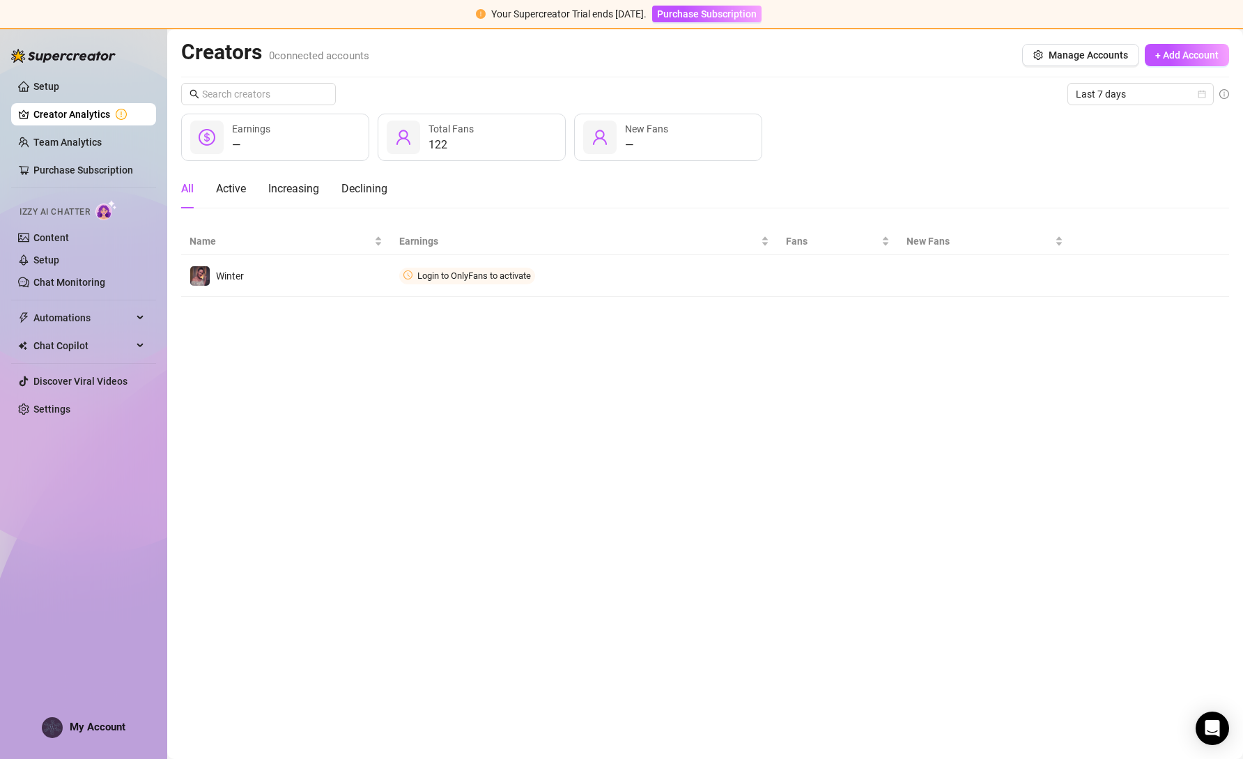
click at [924, 512] on main "Creators 0 connected accounts Manage Accounts + Add Account Last 7 days — Earni…" at bounding box center [705, 393] width 1076 height 729
click at [45, 239] on link "Content" at bounding box center [51, 237] width 36 height 11
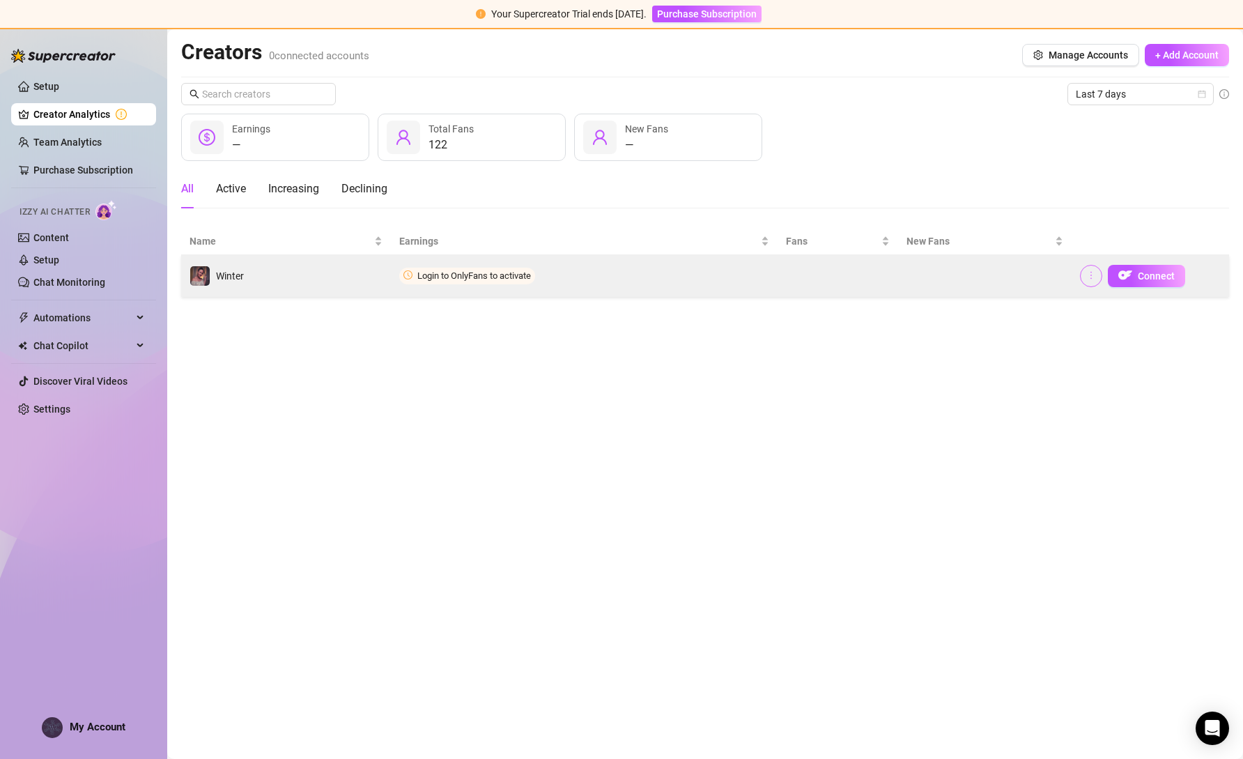
click at [1092, 282] on button "button" at bounding box center [1091, 276] width 22 height 22
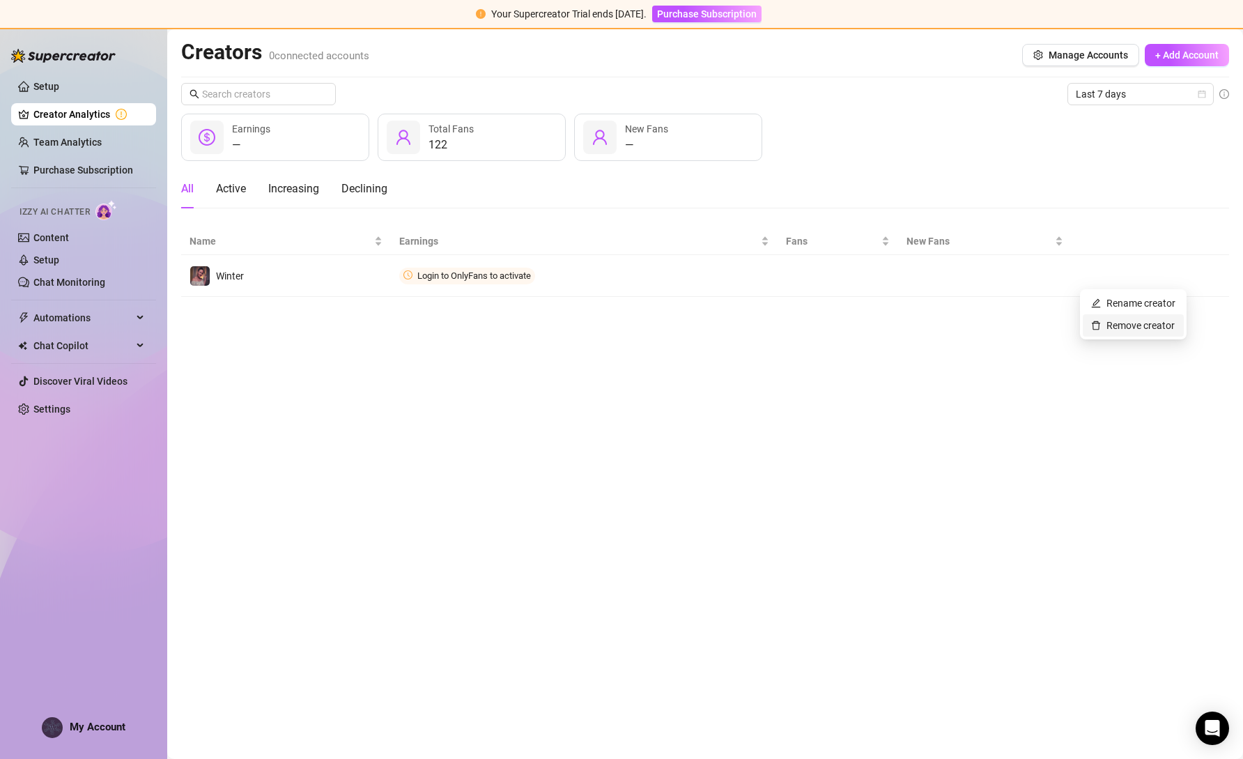
click at [1116, 325] on link "Remove creator" at bounding box center [1133, 325] width 84 height 11
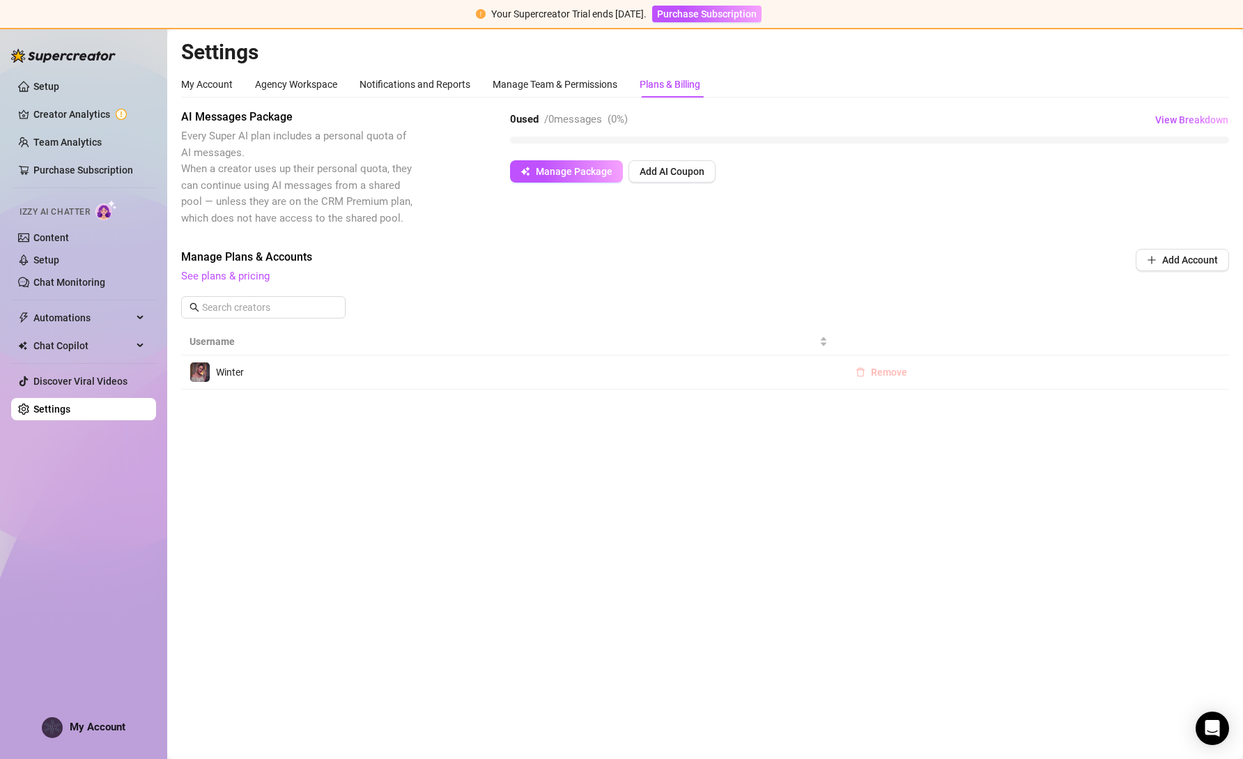
click at [880, 375] on span "Remove" at bounding box center [889, 371] width 36 height 11
click at [937, 333] on span "Cancel" at bounding box center [936, 335] width 31 height 11
click at [234, 374] on span "Winter" at bounding box center [230, 371] width 28 height 11
click at [861, 369] on icon "delete" at bounding box center [860, 372] width 10 height 10
click at [977, 336] on span "OK" at bounding box center [974, 335] width 13 height 11
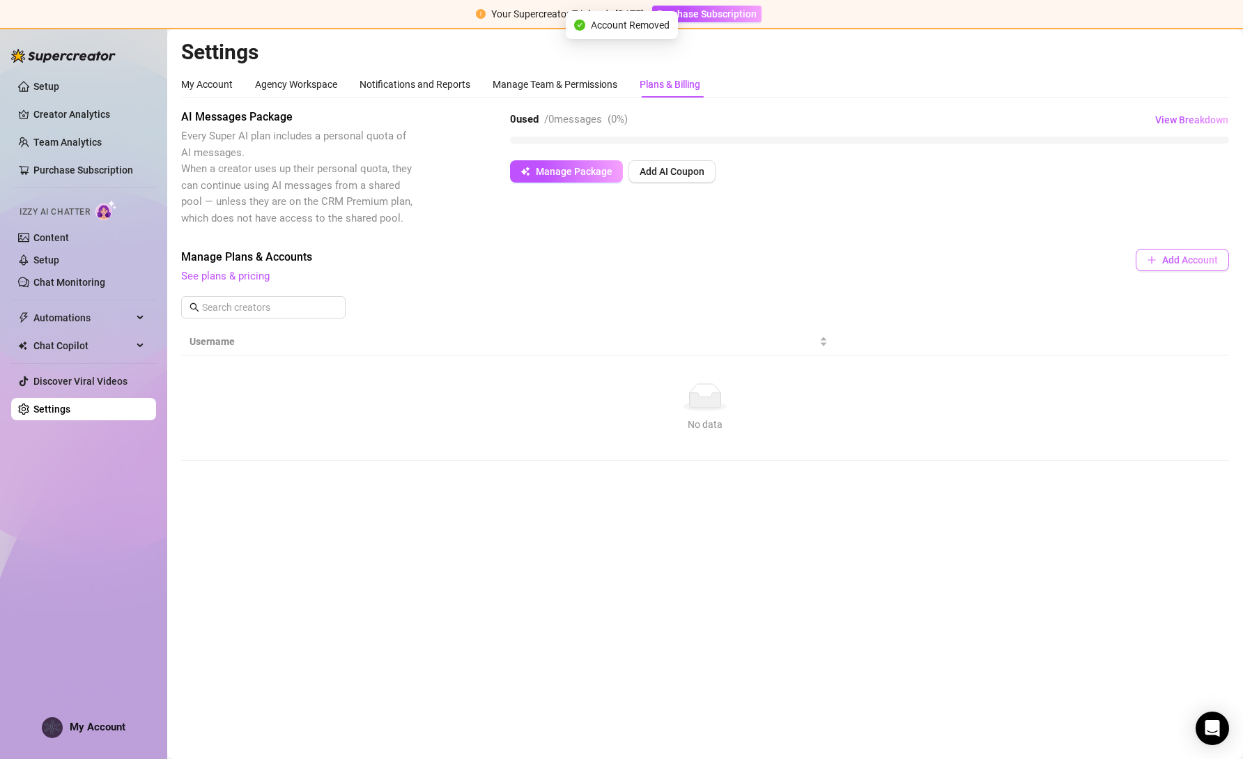
click at [1177, 263] on span "Add Account" at bounding box center [1190, 259] width 56 height 11
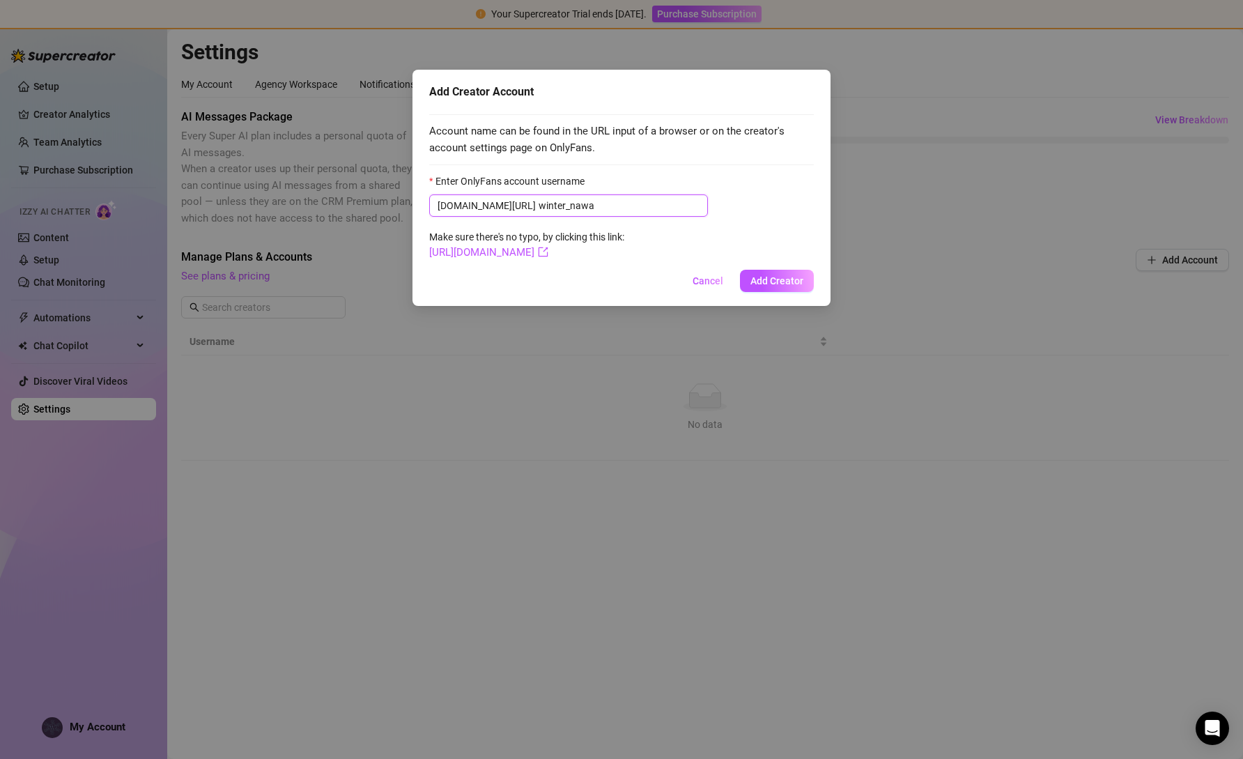
type input "winter_nawa"
click at [789, 292] on div "Add Creator Account Account name can be found in the URL input of a browser or …" at bounding box center [621, 188] width 418 height 236
click at [773, 278] on span "Add Creator" at bounding box center [776, 280] width 53 height 11
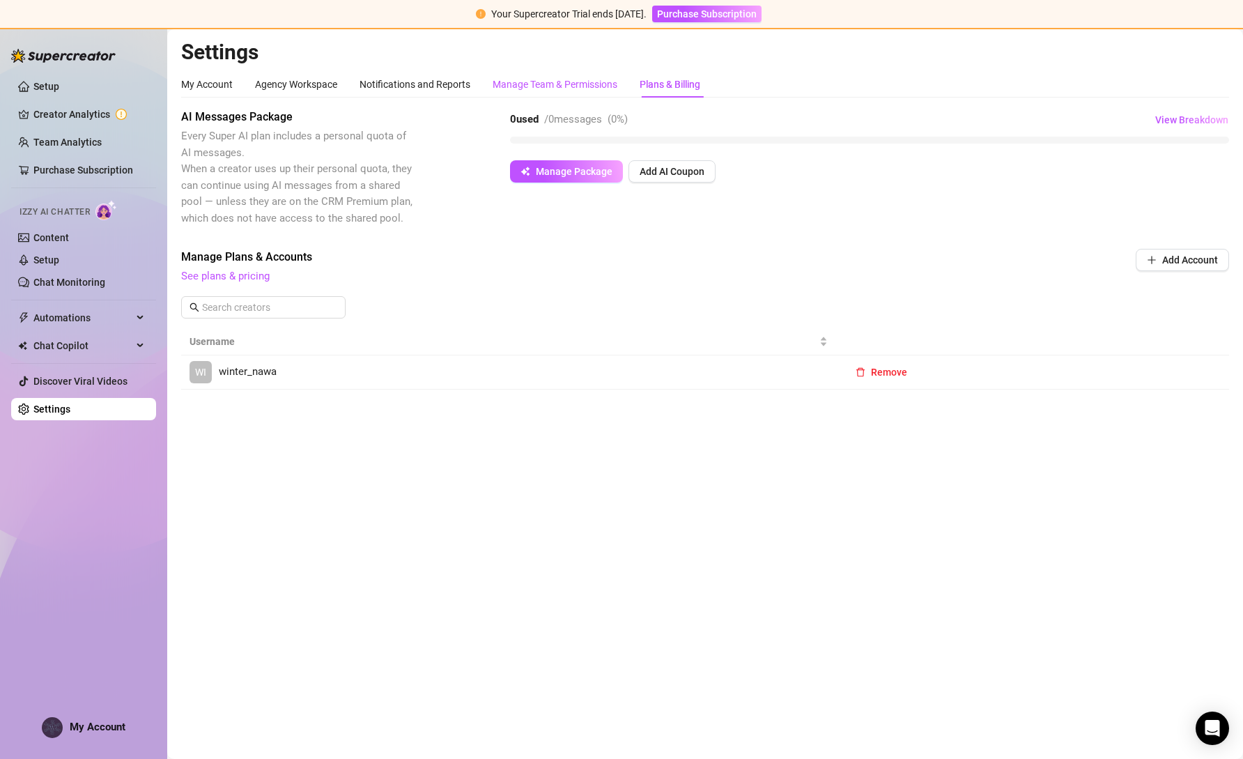
click at [564, 88] on div "Manage Team & Permissions" at bounding box center [555, 84] width 125 height 15
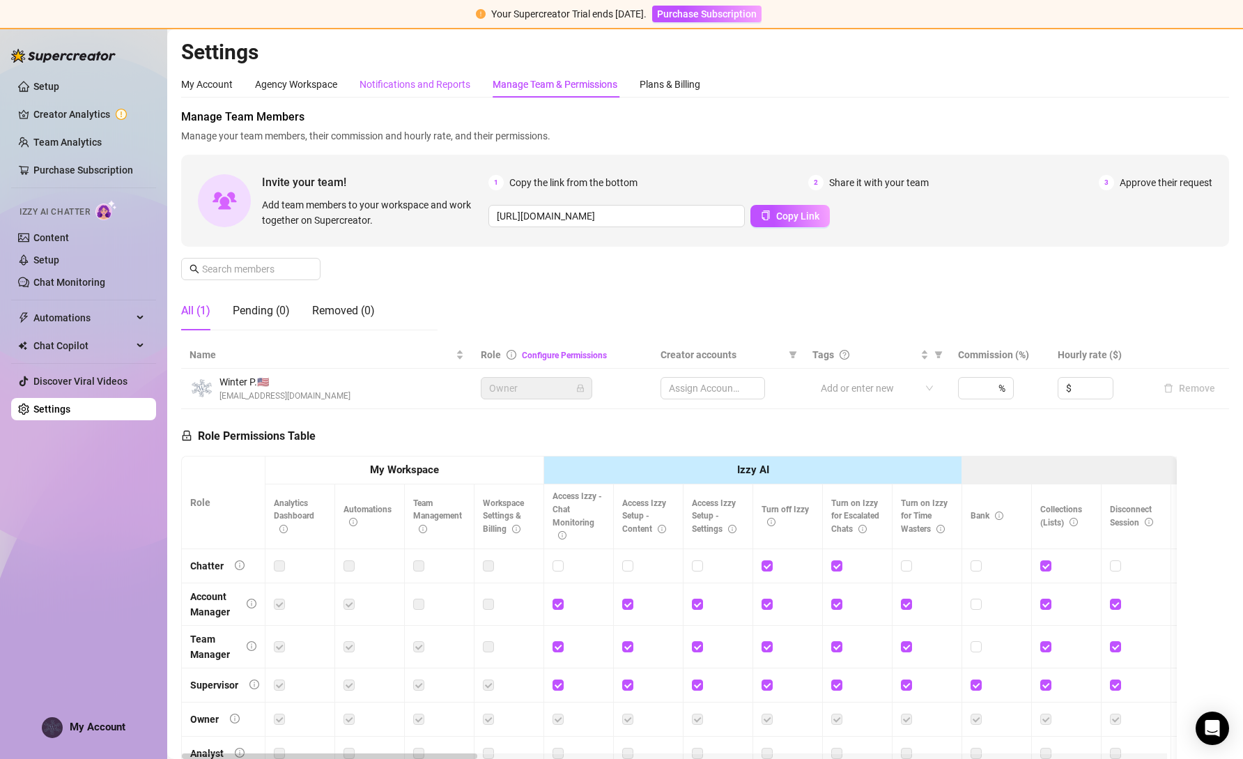
click at [424, 83] on div "Notifications and Reports" at bounding box center [414, 84] width 111 height 15
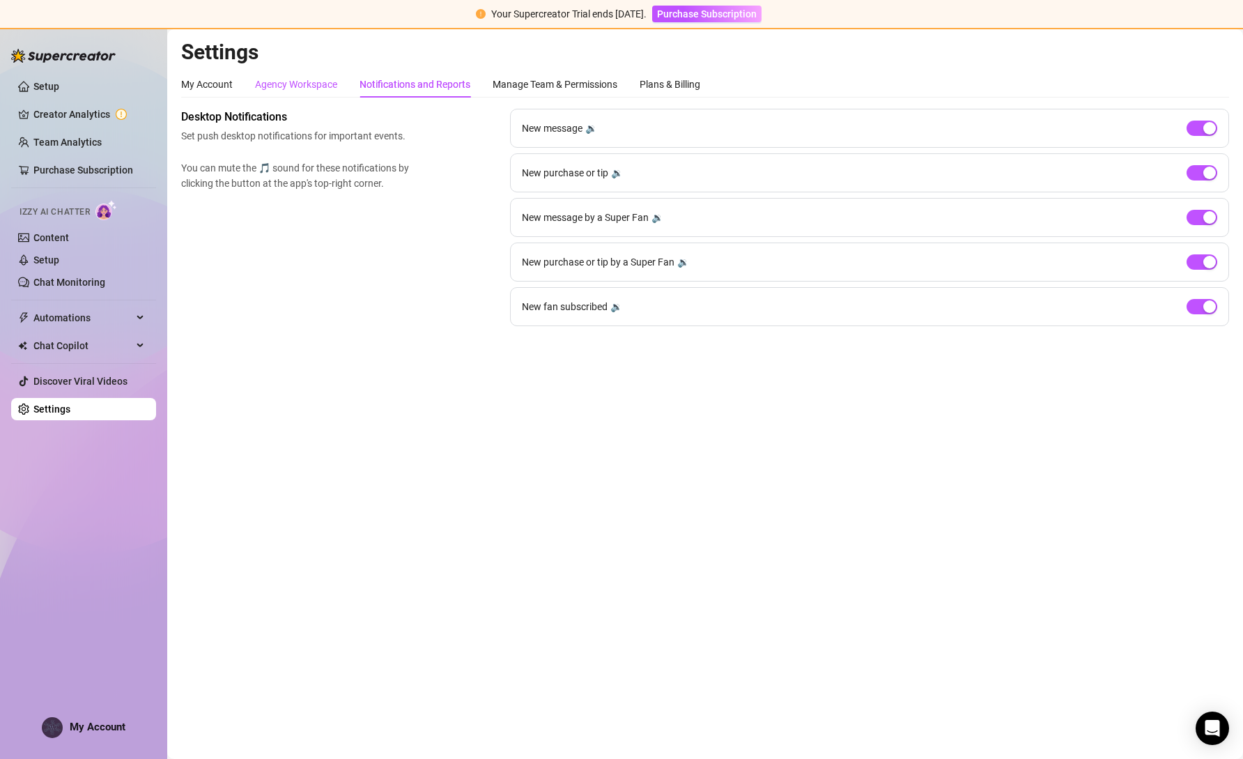
click at [313, 86] on div "Agency Workspace" at bounding box center [296, 84] width 82 height 15
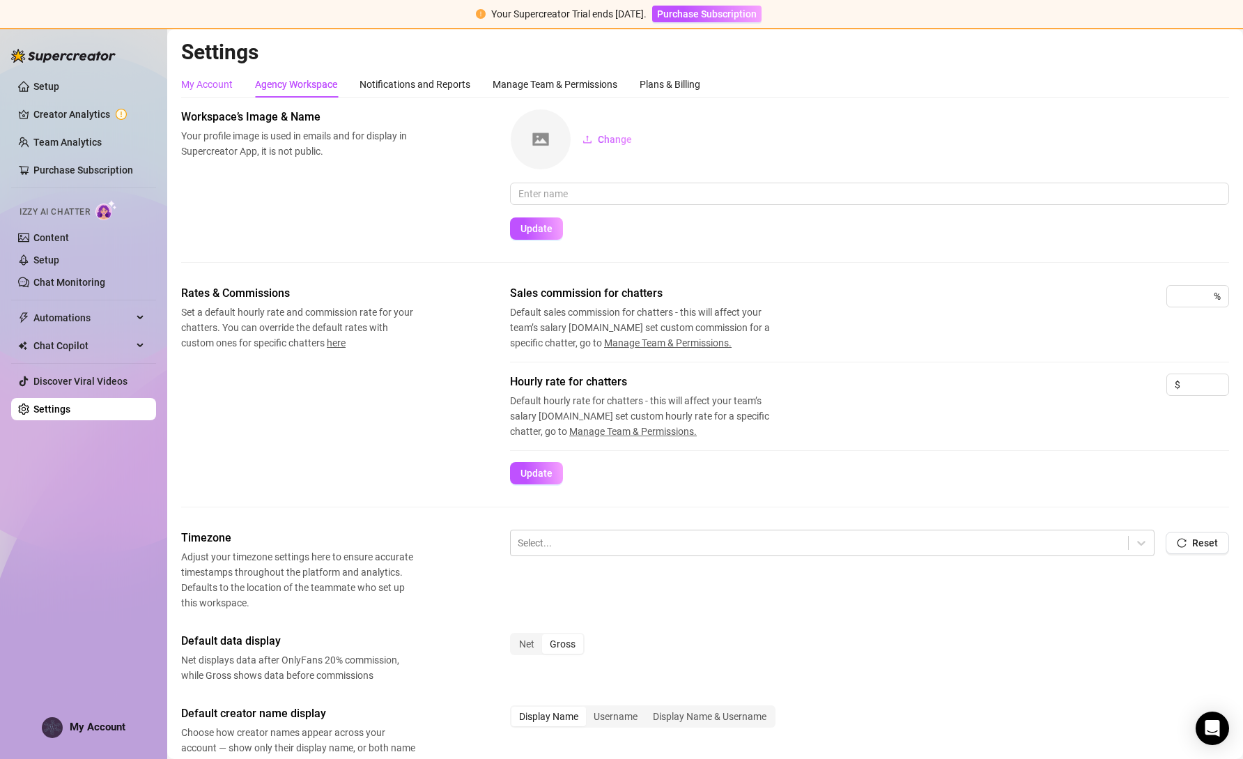
drag, startPoint x: 203, startPoint y: 80, endPoint x: 709, endPoint y: 97, distance: 506.7
click at [203, 80] on div "My Account" at bounding box center [207, 84] width 52 height 15
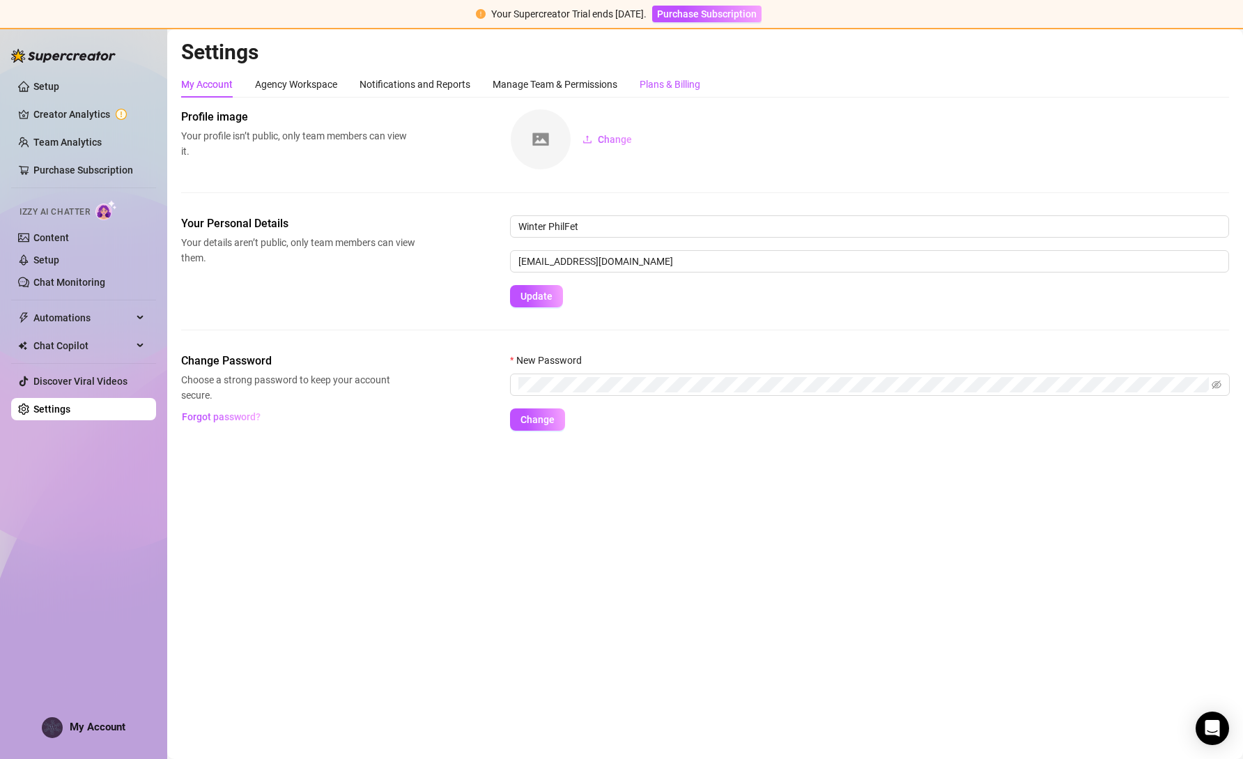
click at [690, 87] on div "Plans & Billing" at bounding box center [670, 84] width 61 height 15
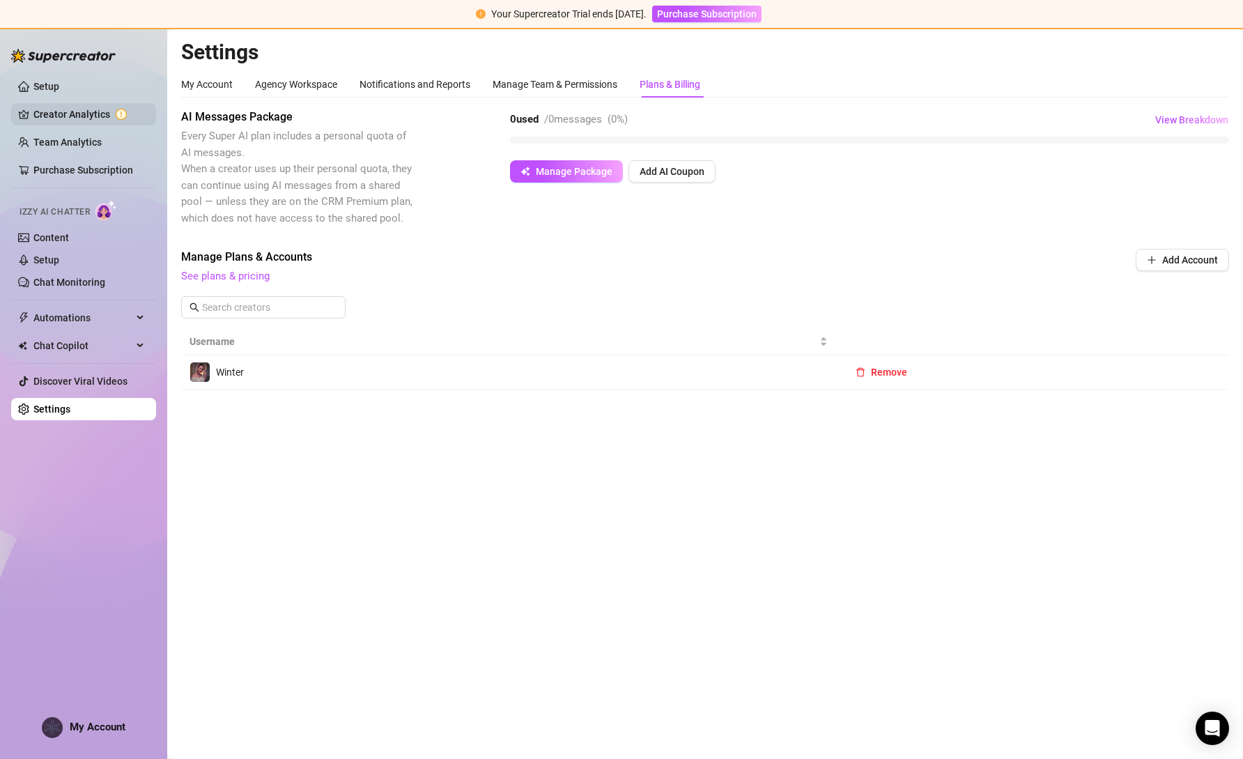
click at [60, 121] on link "Creator Analytics" at bounding box center [88, 114] width 111 height 22
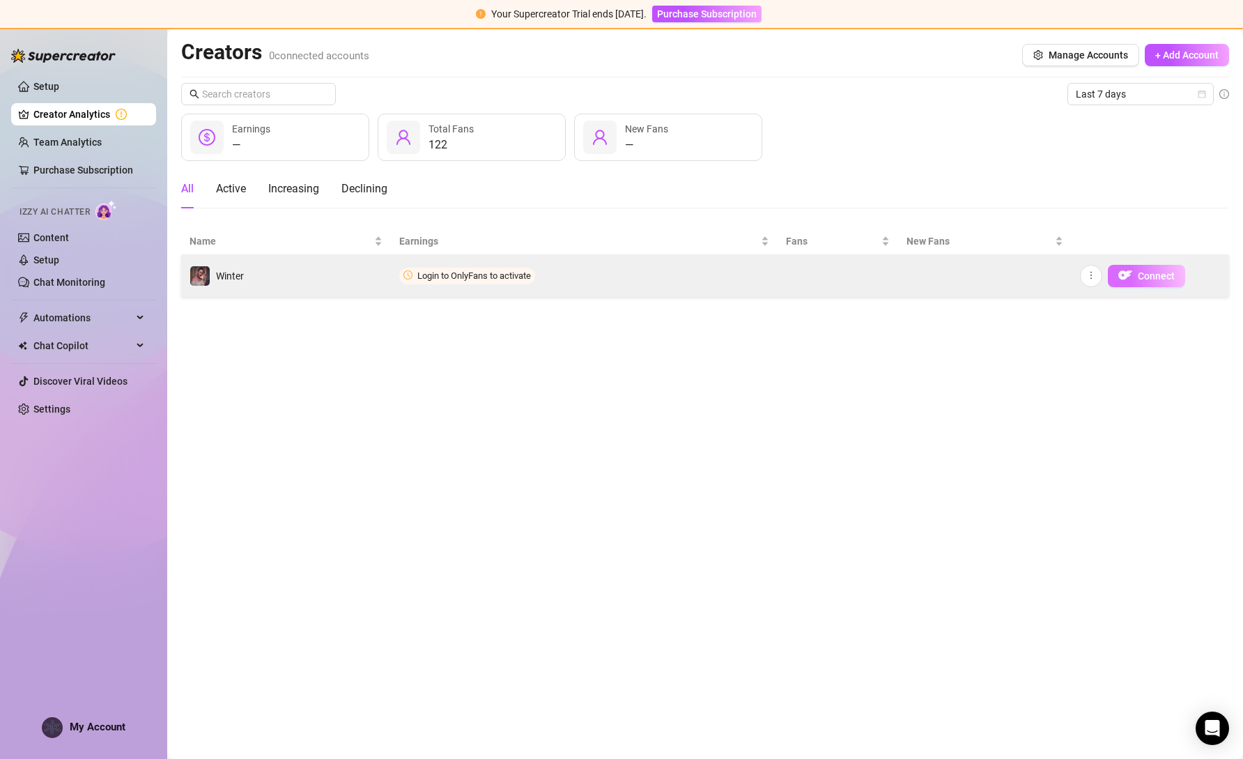
click at [1163, 282] on button "Connect" at bounding box center [1146, 276] width 77 height 22
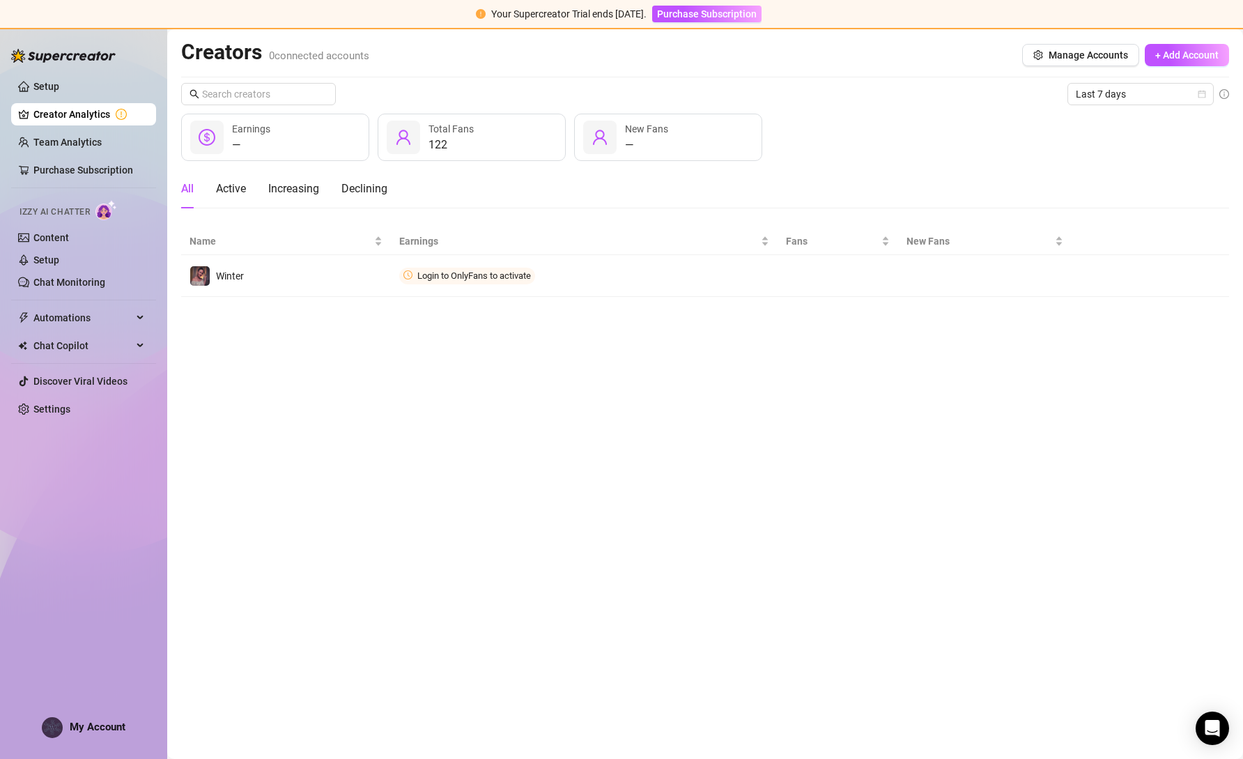
drag, startPoint x: 664, startPoint y: 477, endPoint x: 665, endPoint y: 469, distance: 8.4
click at [665, 473] on main "Creators 0 connected accounts Manage Accounts + Add Account Last 7 days — Earni…" at bounding box center [705, 393] width 1076 height 729
